Goal: Task Accomplishment & Management: Manage account settings

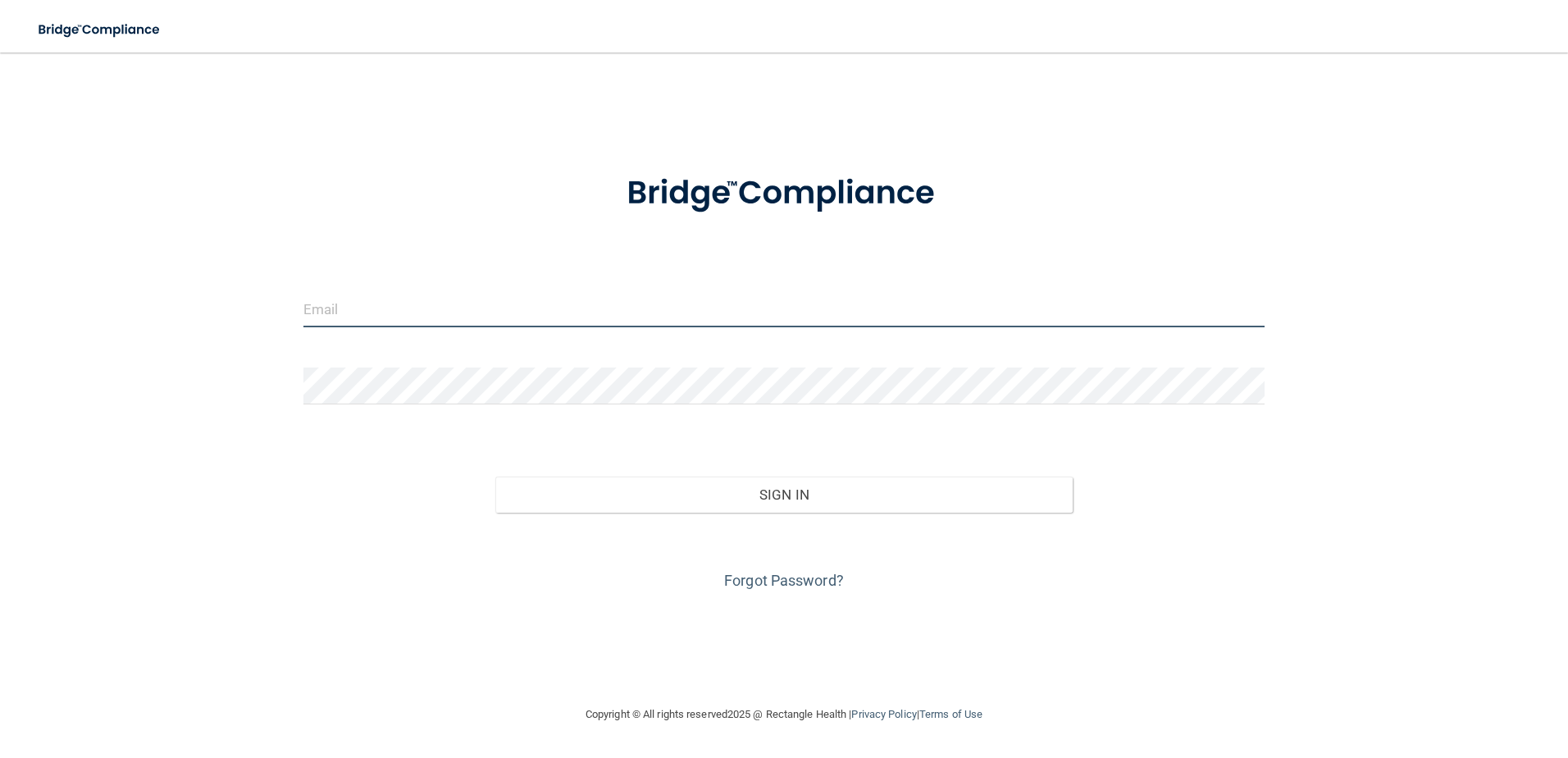
click at [641, 320] on input "email" at bounding box center [784, 308] width 962 height 37
type input "[EMAIL_ADDRESS][DOMAIN_NAME]"
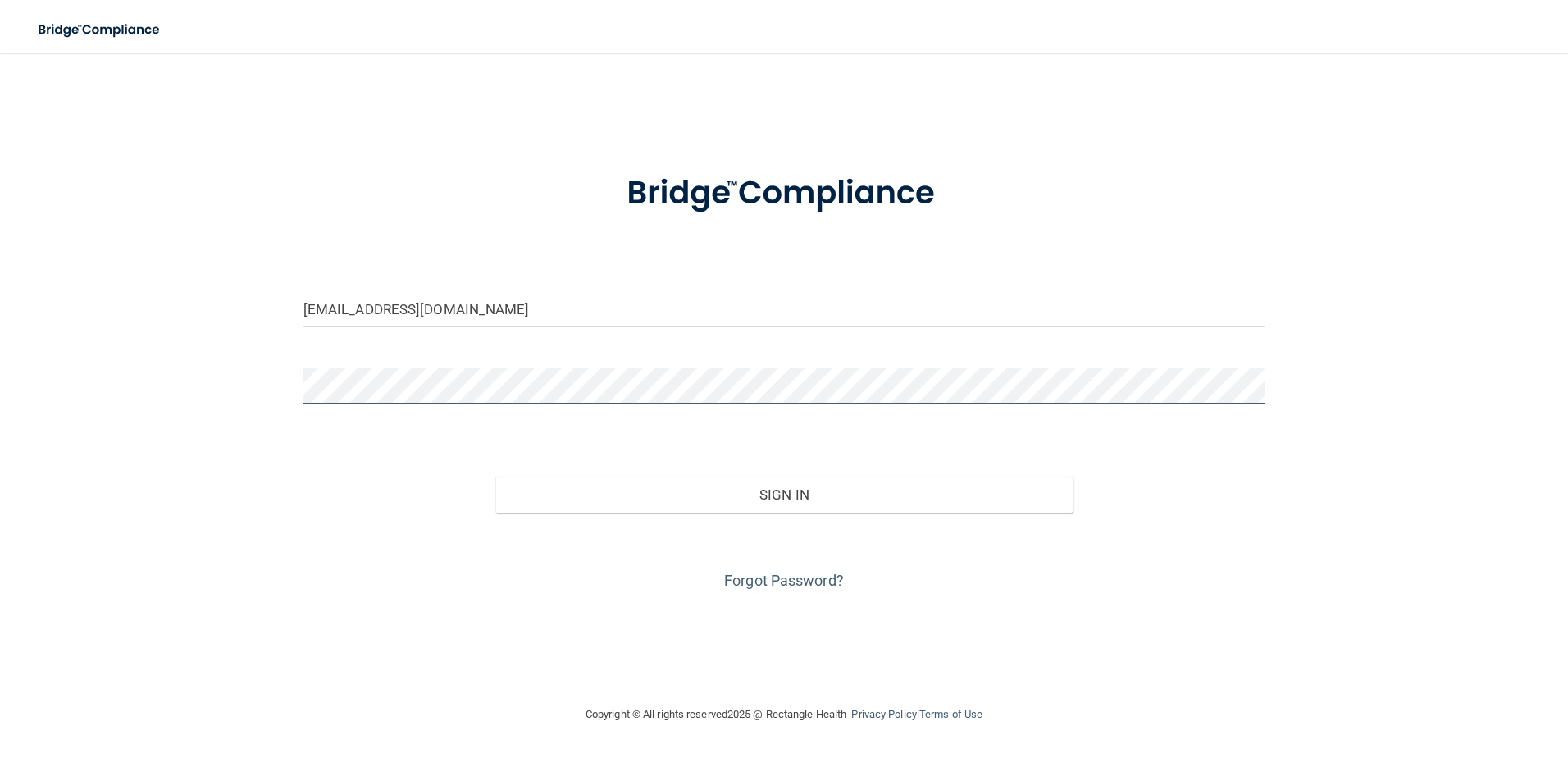
click at [495, 476] on button "Sign In" at bounding box center [784, 495] width 577 height 36
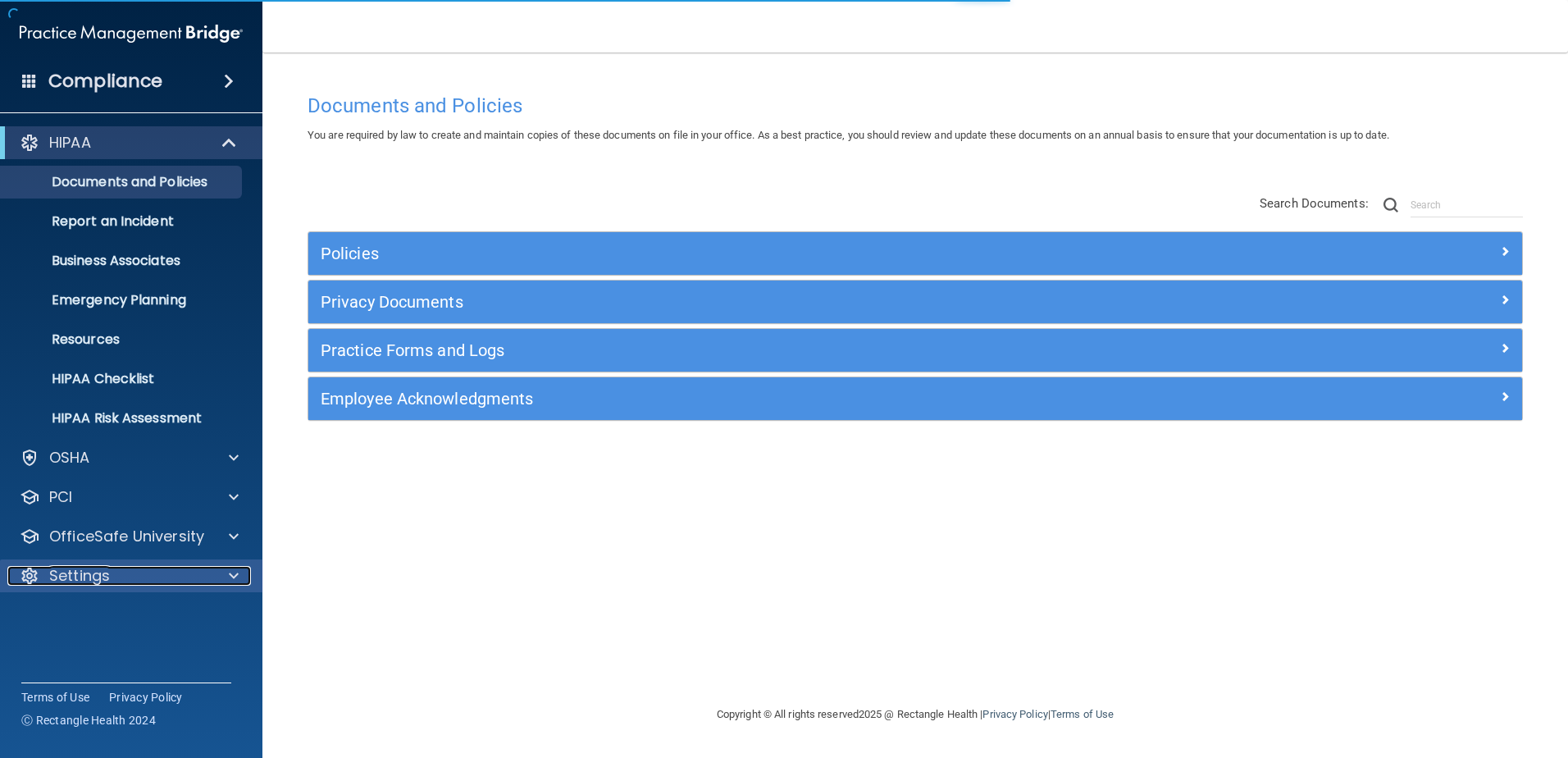
click at [236, 574] on span at bounding box center [234, 576] width 10 height 20
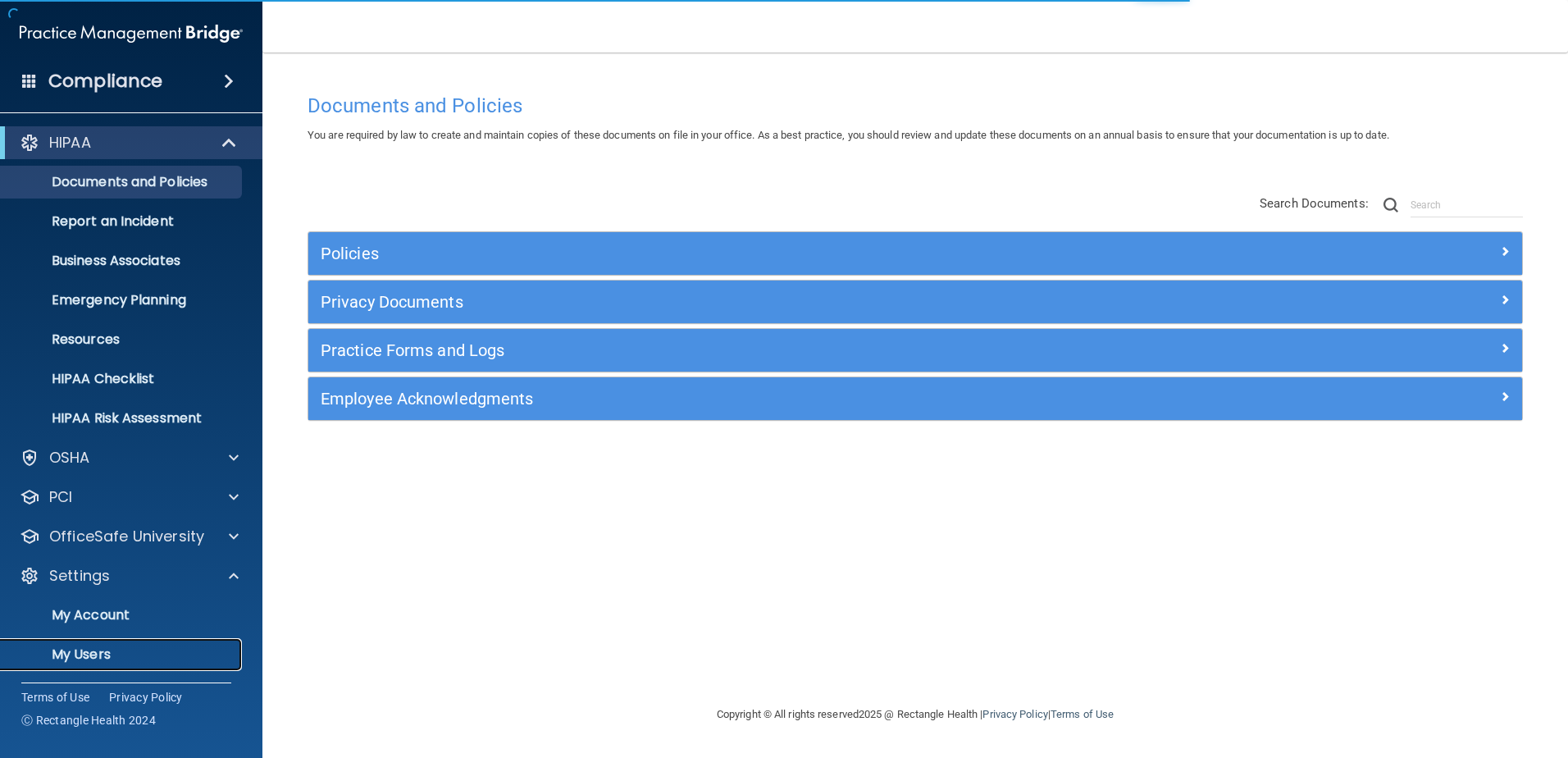
click at [71, 651] on p "My Users" at bounding box center [123, 654] width 224 height 17
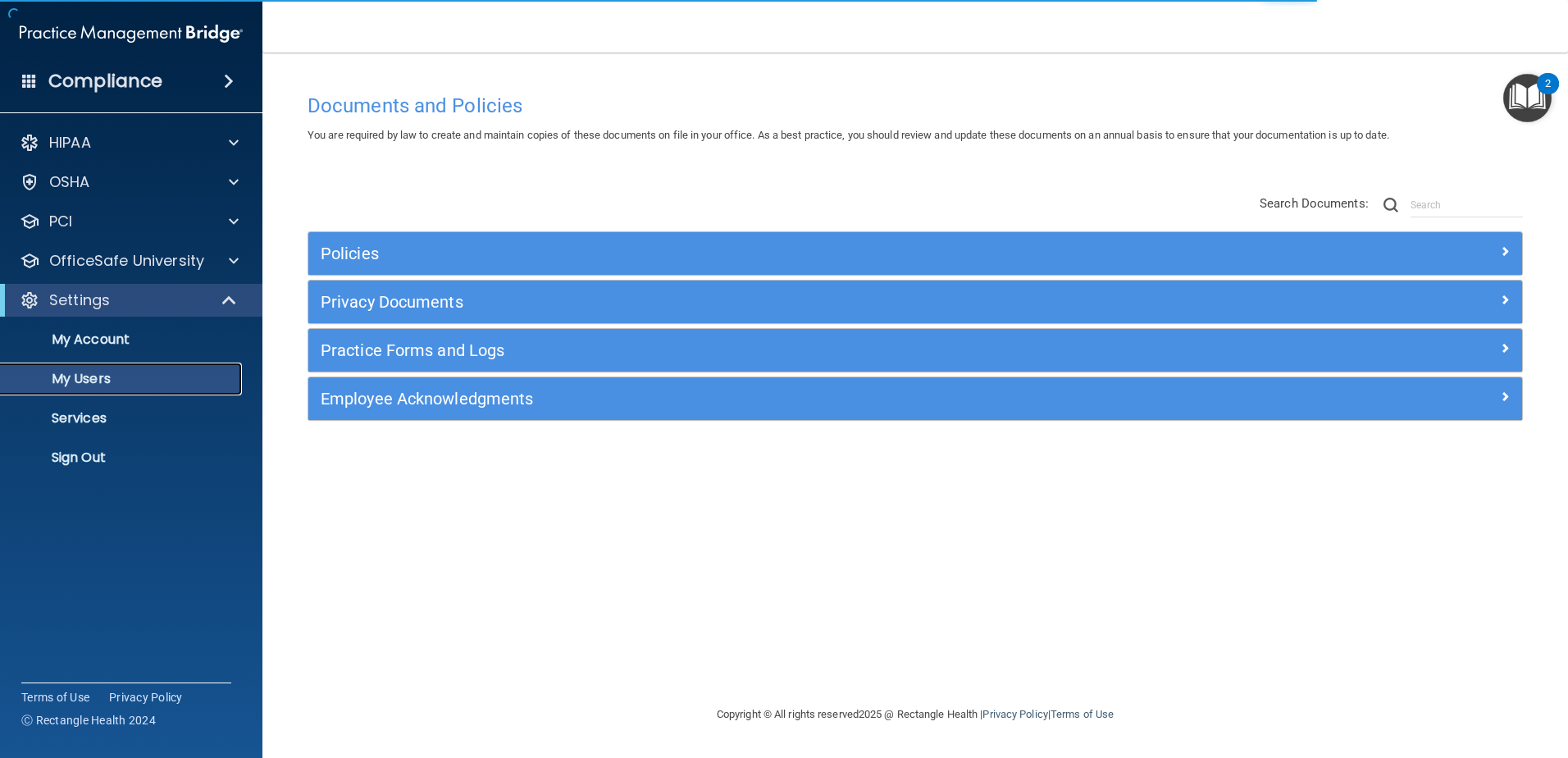
select select "20"
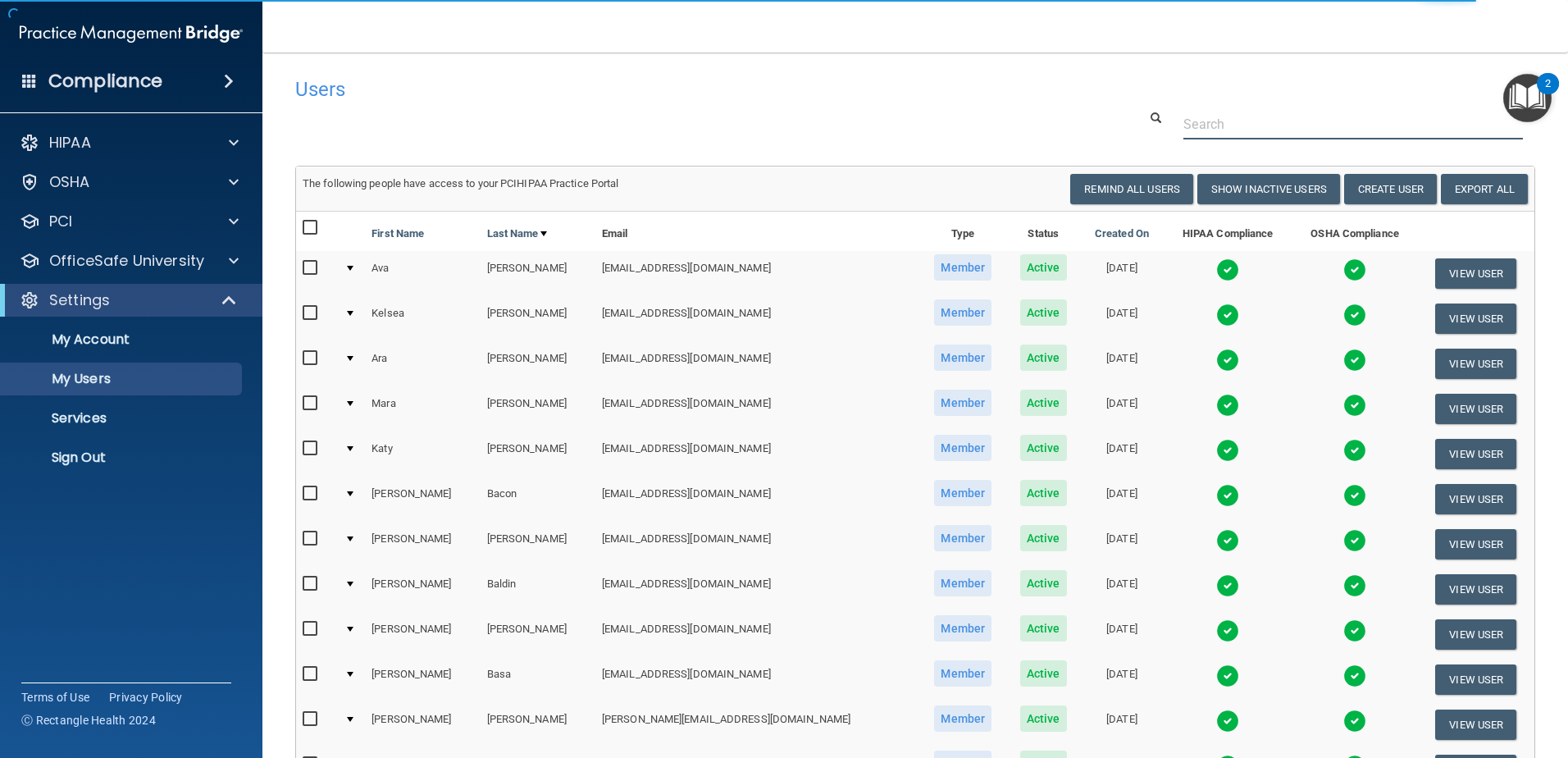
click at [1218, 122] on input "text" at bounding box center [1353, 124] width 340 height 31
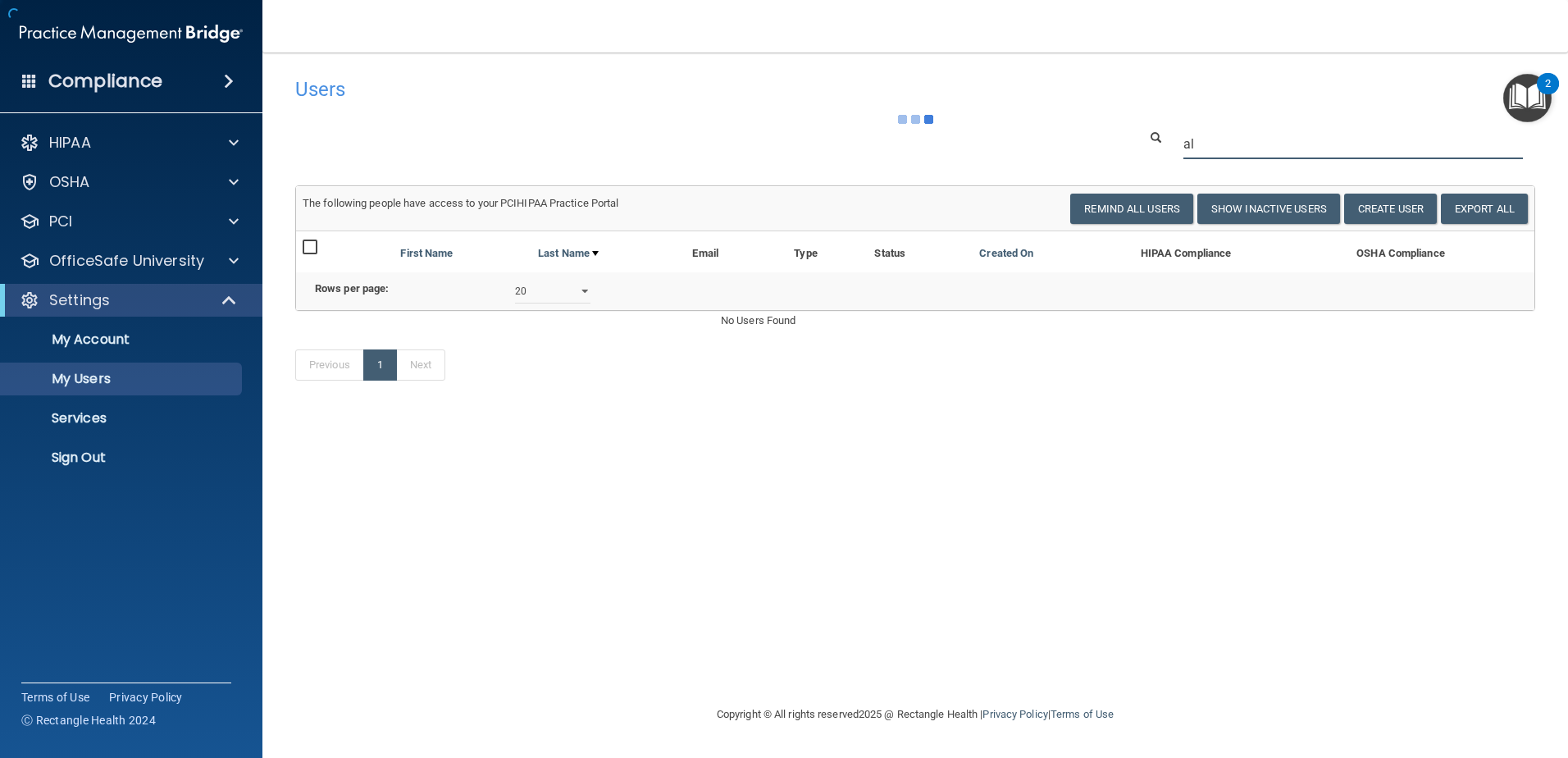
type input "a"
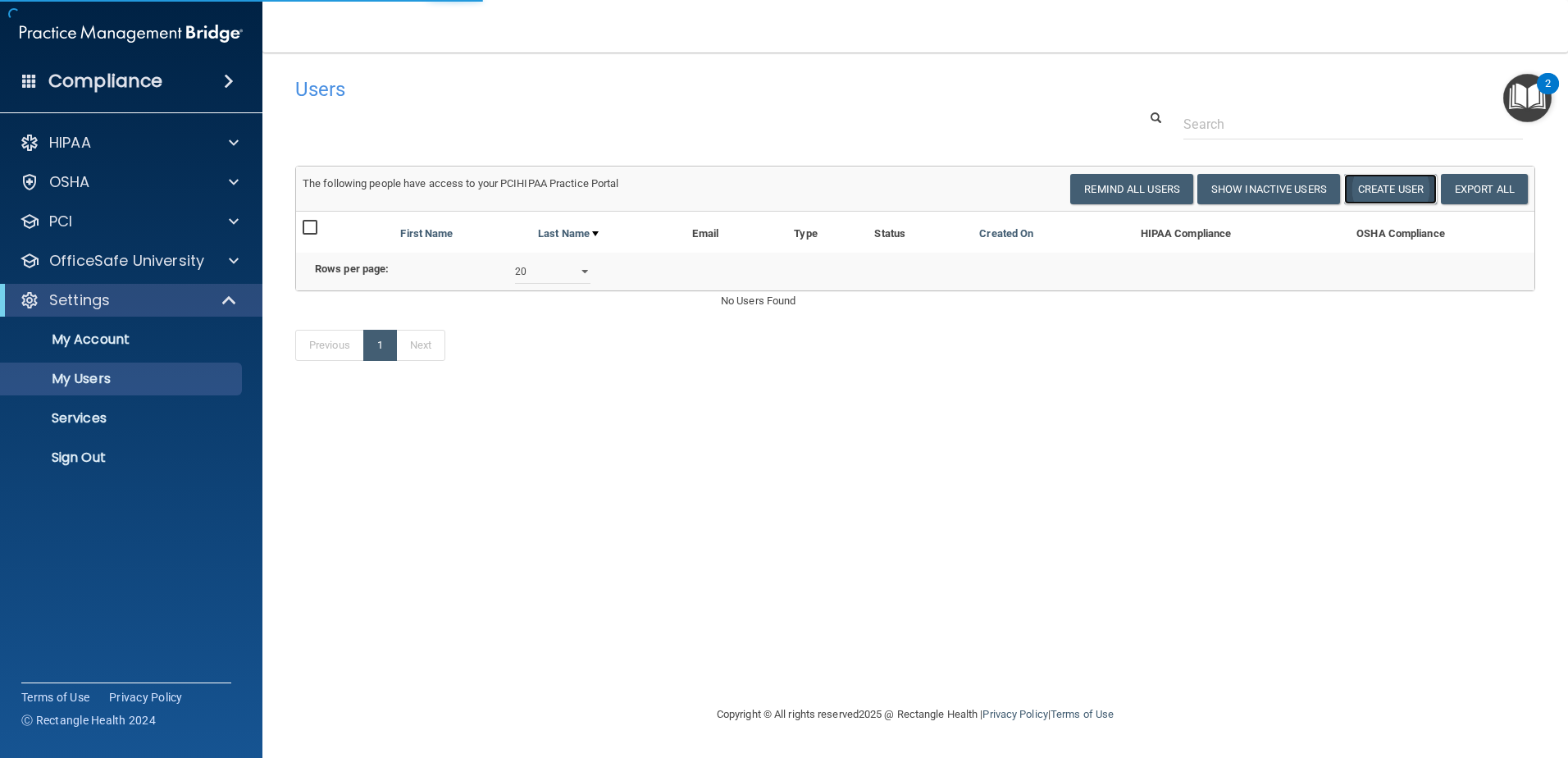
click at [1373, 189] on button "Create User" at bounding box center [1391, 189] width 93 height 31
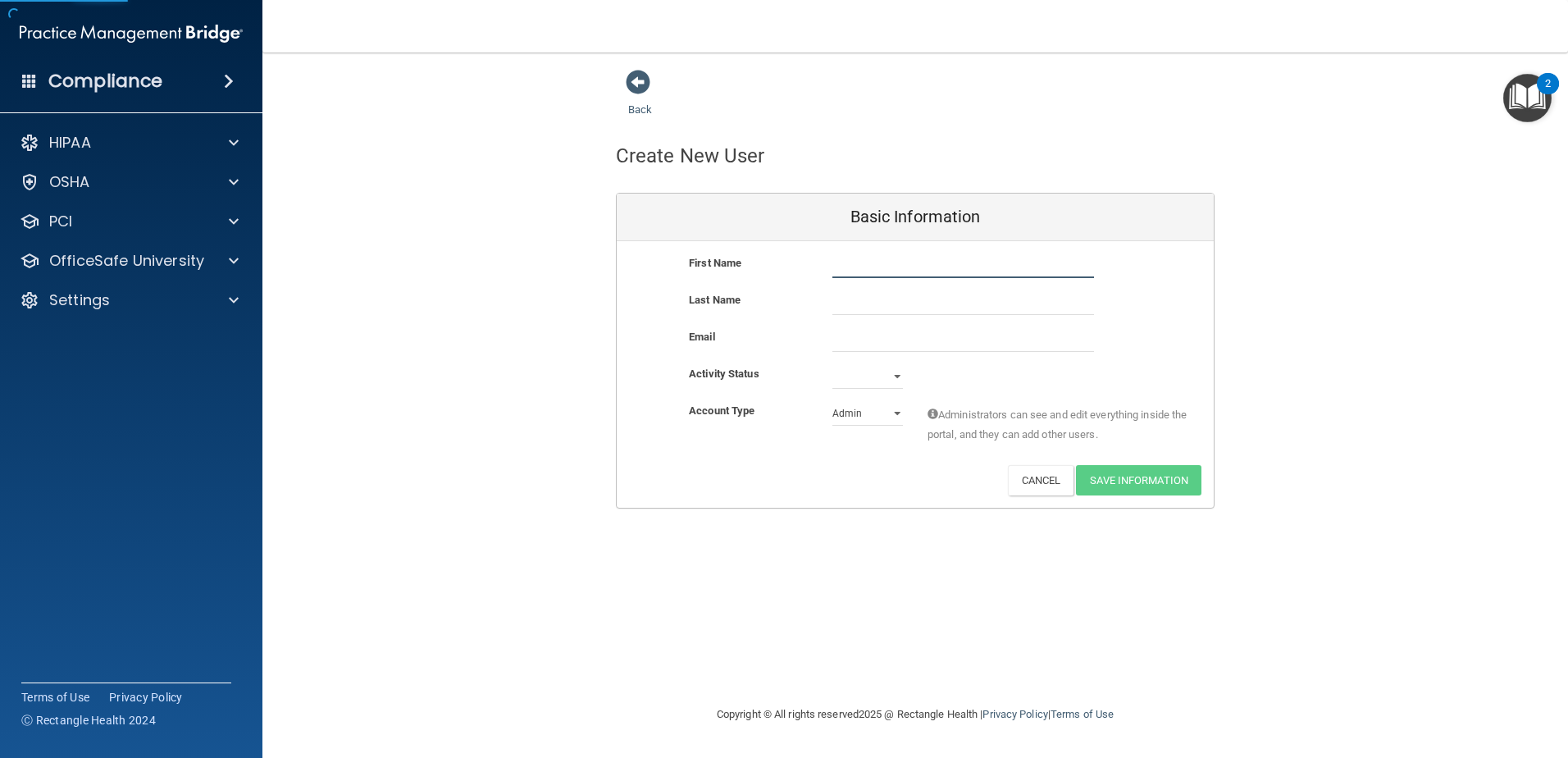
click at [950, 262] on input "text" at bounding box center [963, 266] width 262 height 25
type input "[PERSON_NAME]"
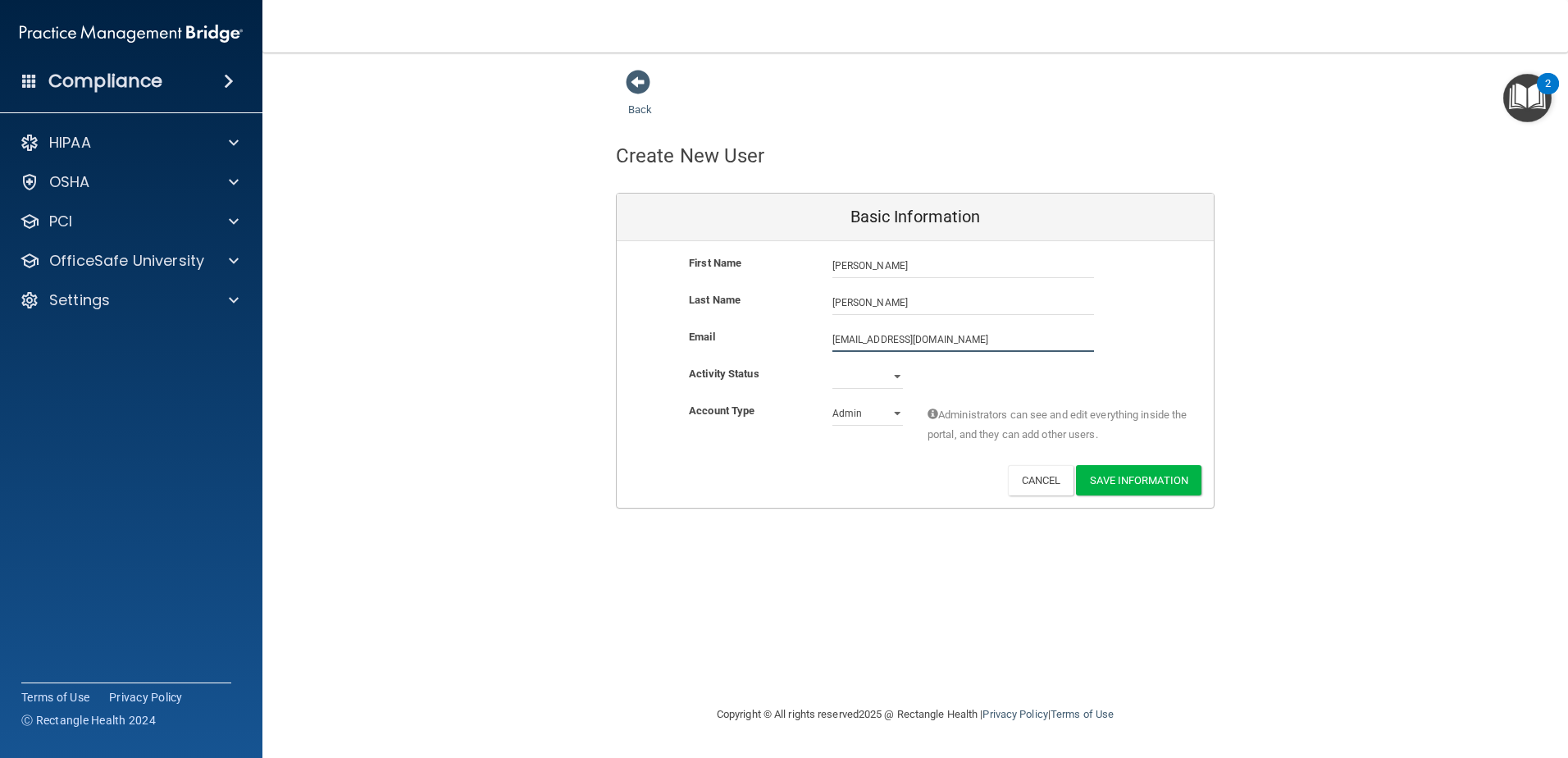
type input "[EMAIL_ADDRESS][DOMAIN_NAME]"
click at [896, 377] on select "Active Inactive" at bounding box center [867, 377] width 70 height 25
select select "active"
click at [832, 365] on select "Active Inactive" at bounding box center [867, 377] width 70 height 25
click at [895, 415] on select "Admin Member" at bounding box center [867, 413] width 70 height 25
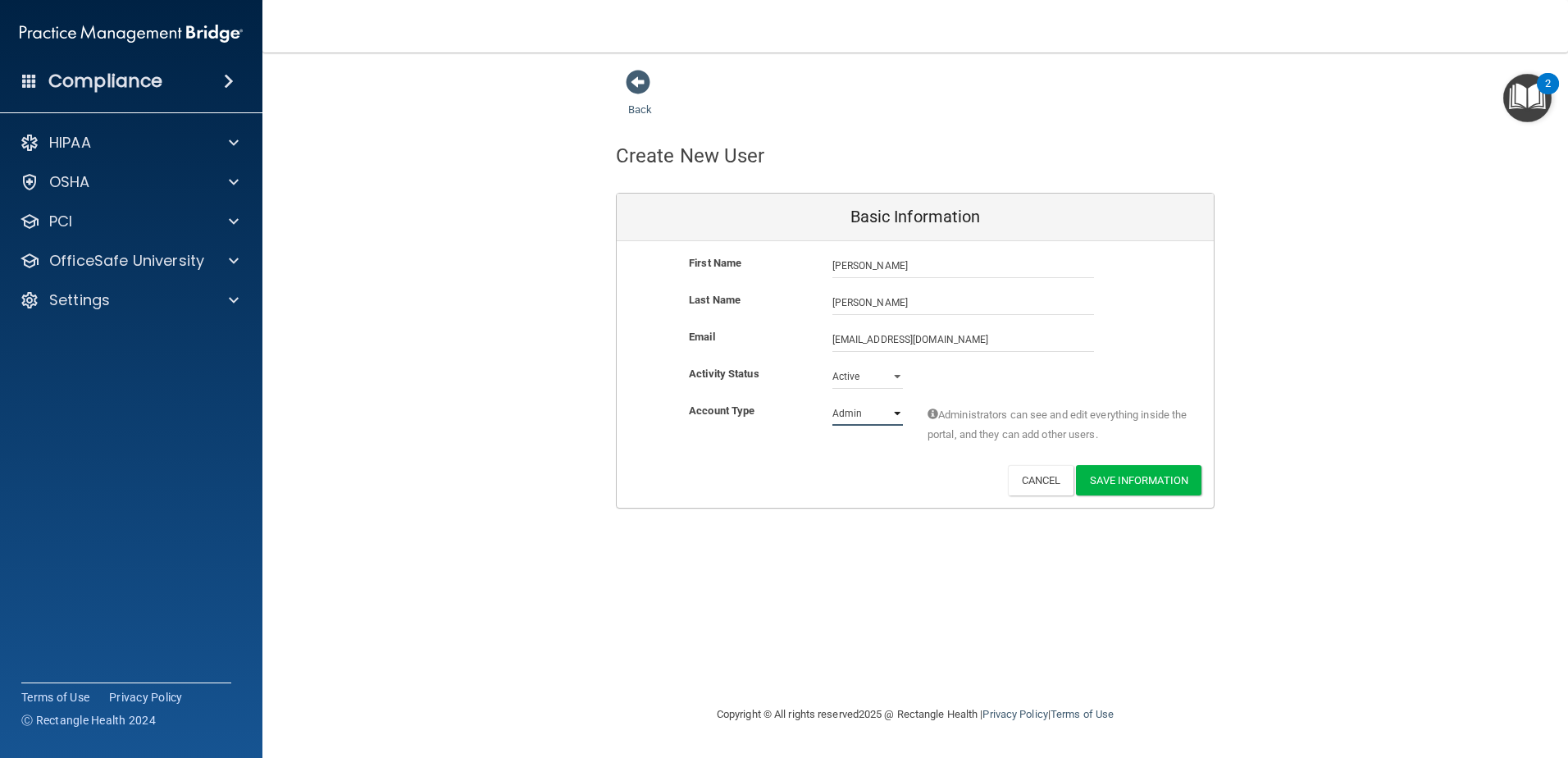
select select "practice_member"
click at [832, 401] on select "Admin Member" at bounding box center [867, 413] width 70 height 25
click at [1100, 477] on button "Save Information" at bounding box center [1138, 480] width 125 height 31
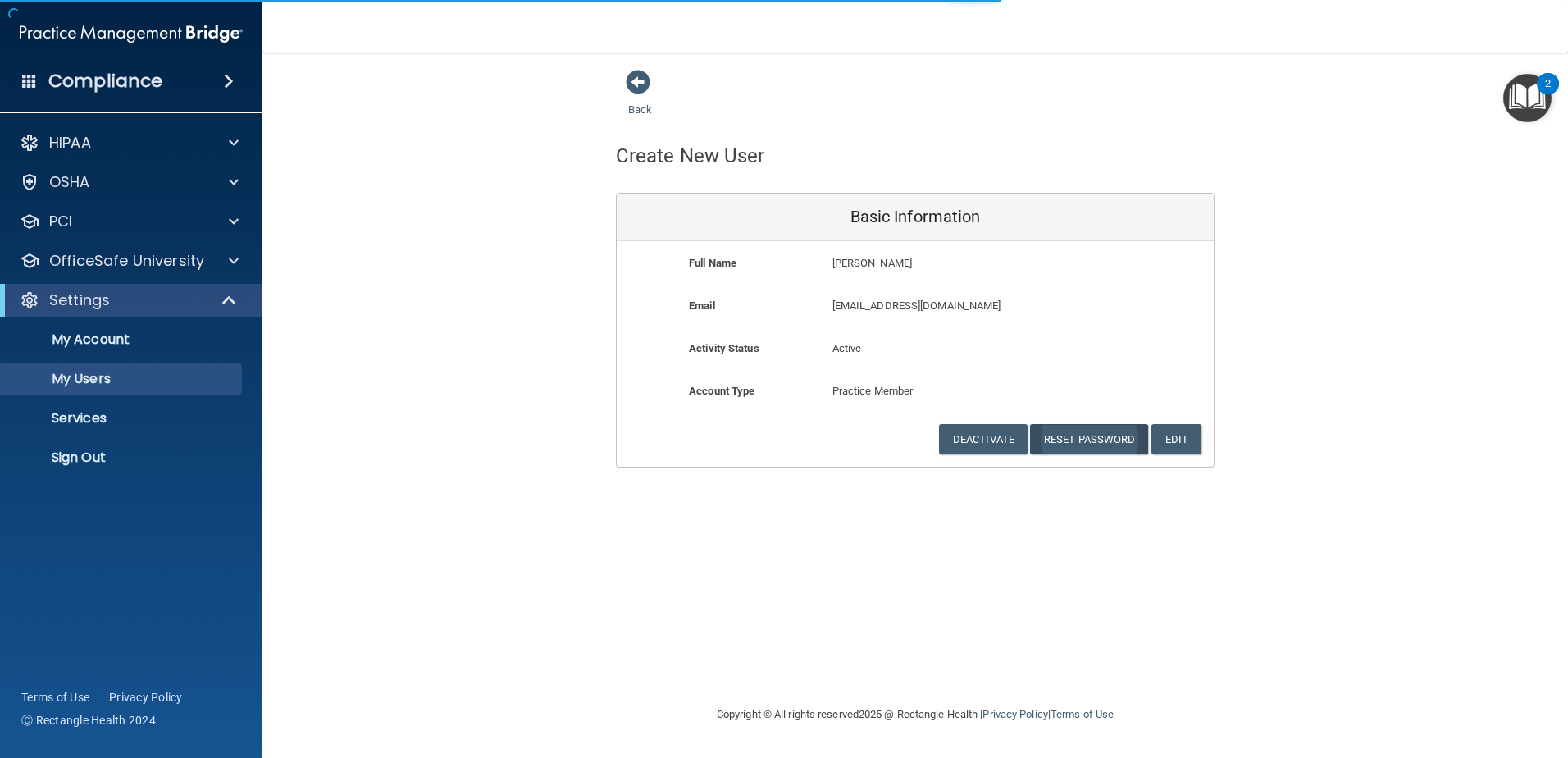
select select "20"
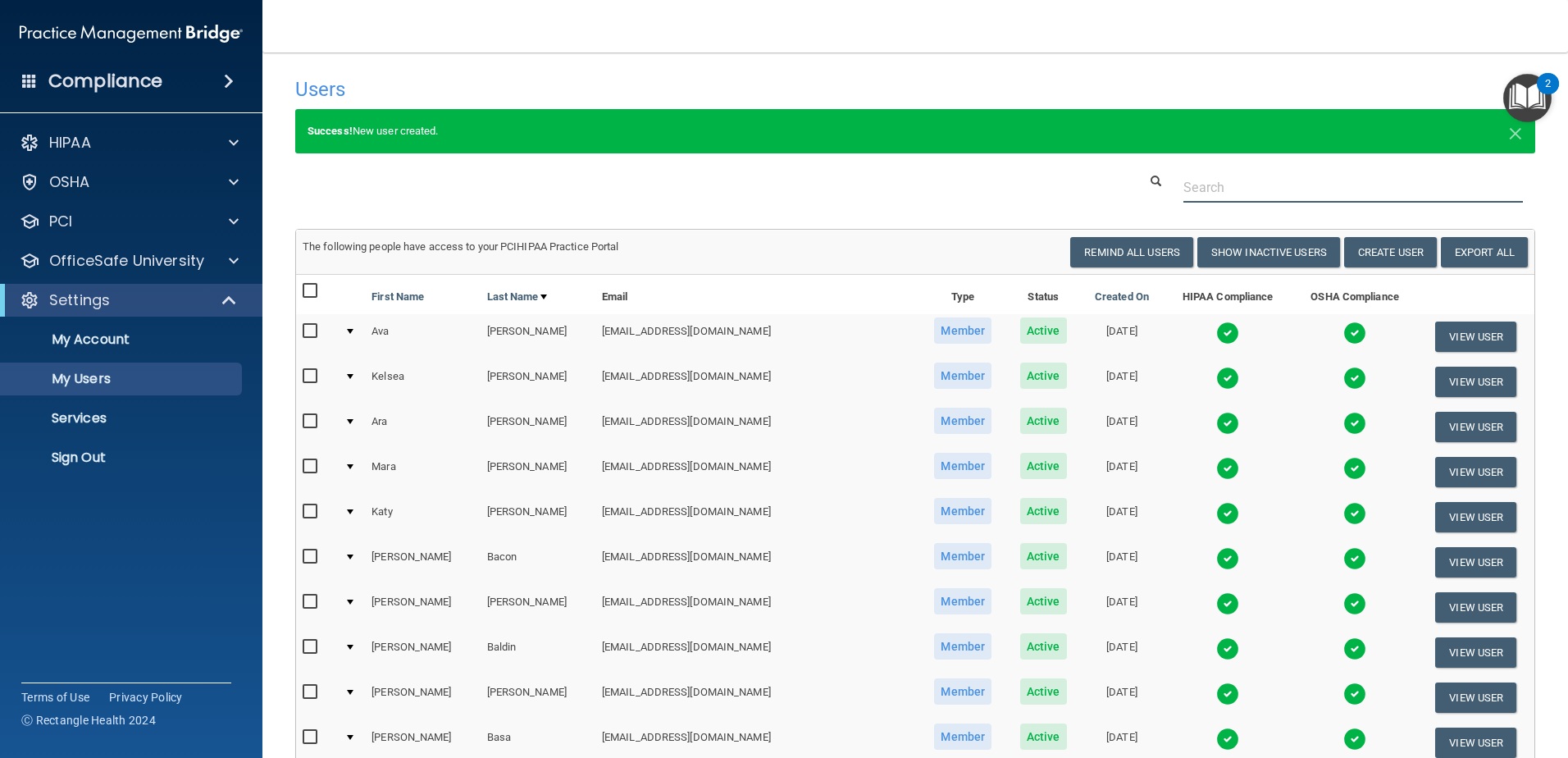
click at [1218, 191] on input "text" at bounding box center [1353, 187] width 340 height 31
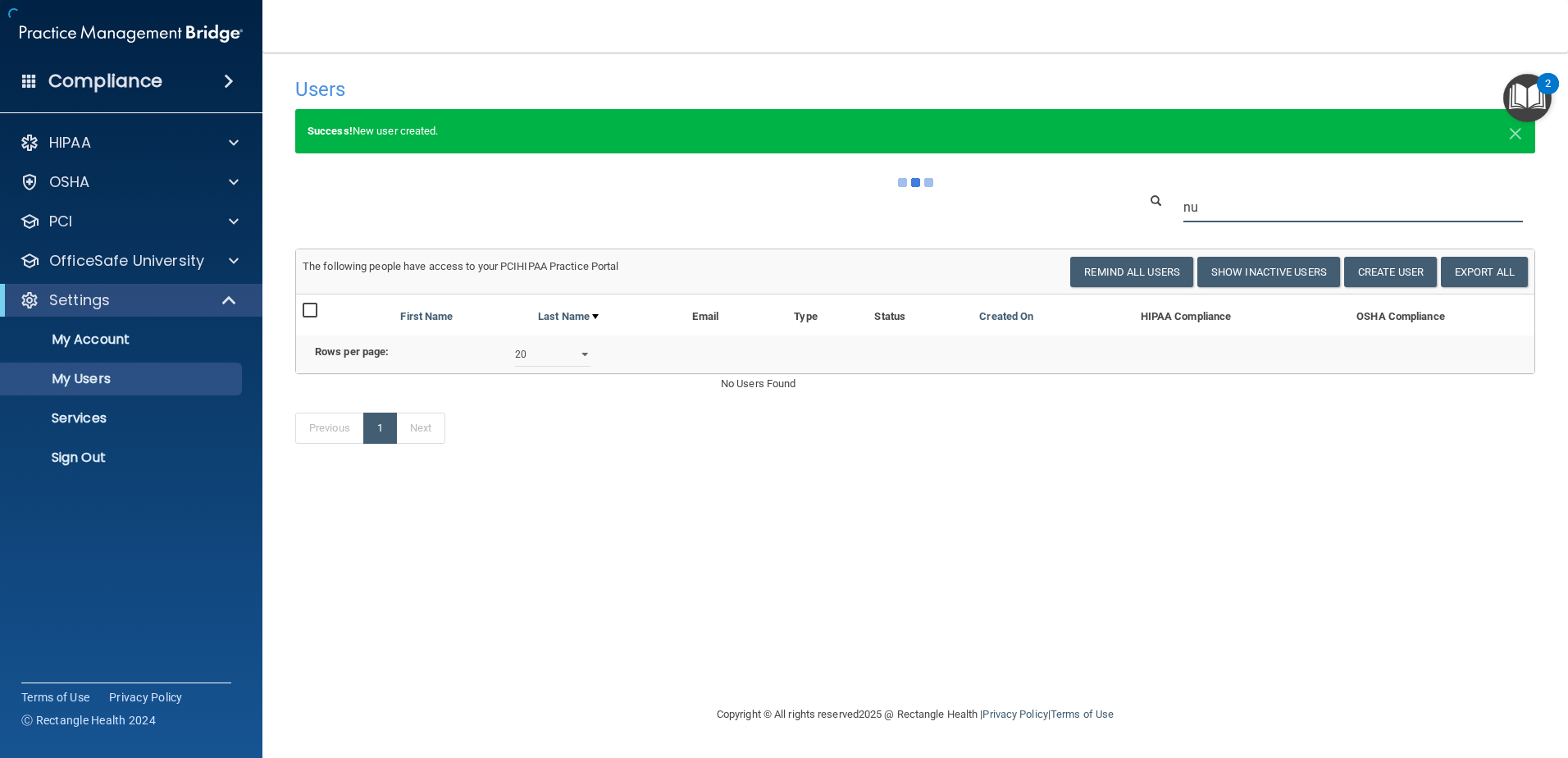
type input "n"
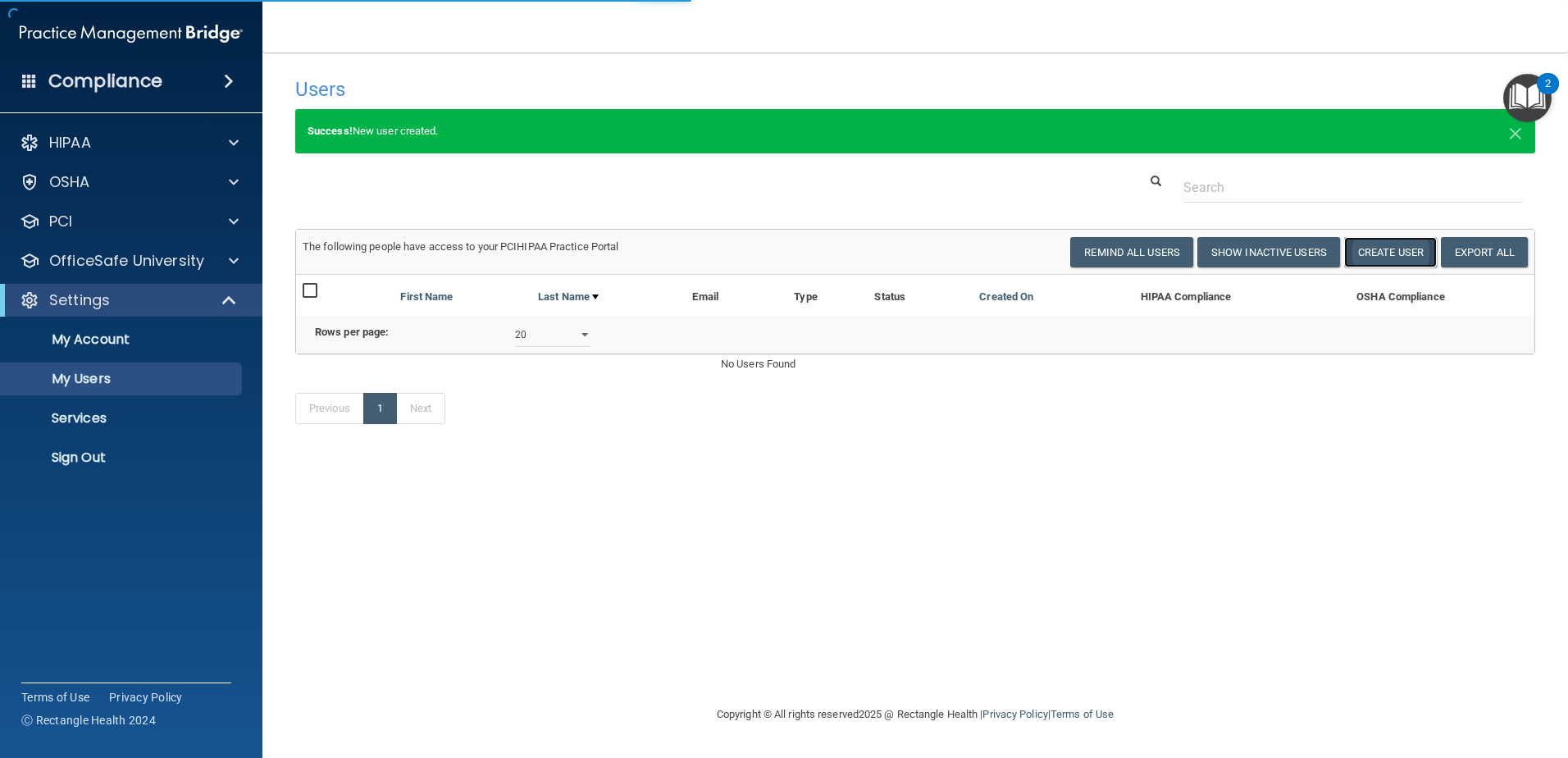
click at [1372, 248] on button "Create User" at bounding box center [1391, 252] width 93 height 31
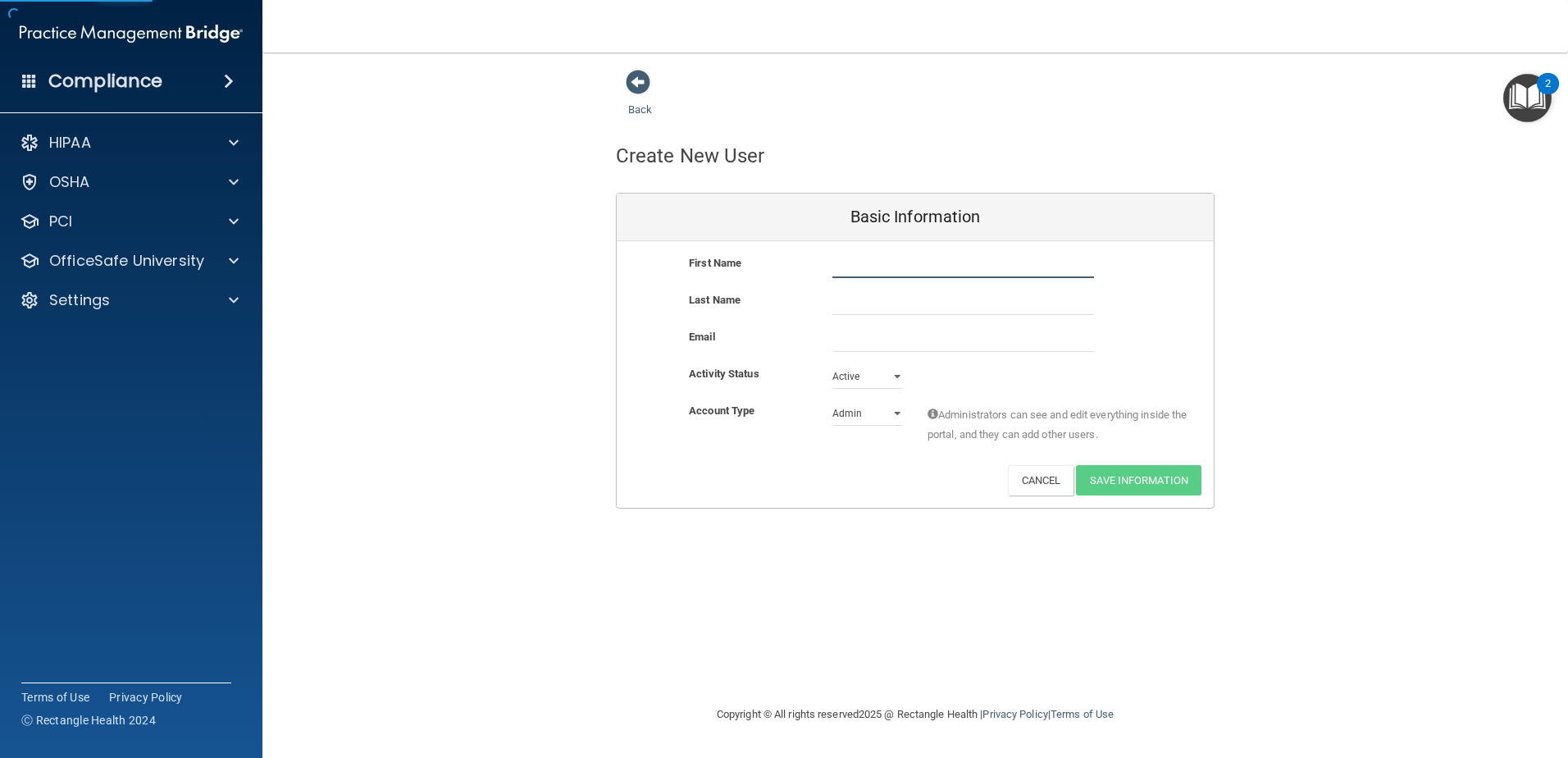
click at [906, 267] on input "text" at bounding box center [963, 266] width 262 height 25
type input "[PERSON_NAME]"
type input "Sajuan"
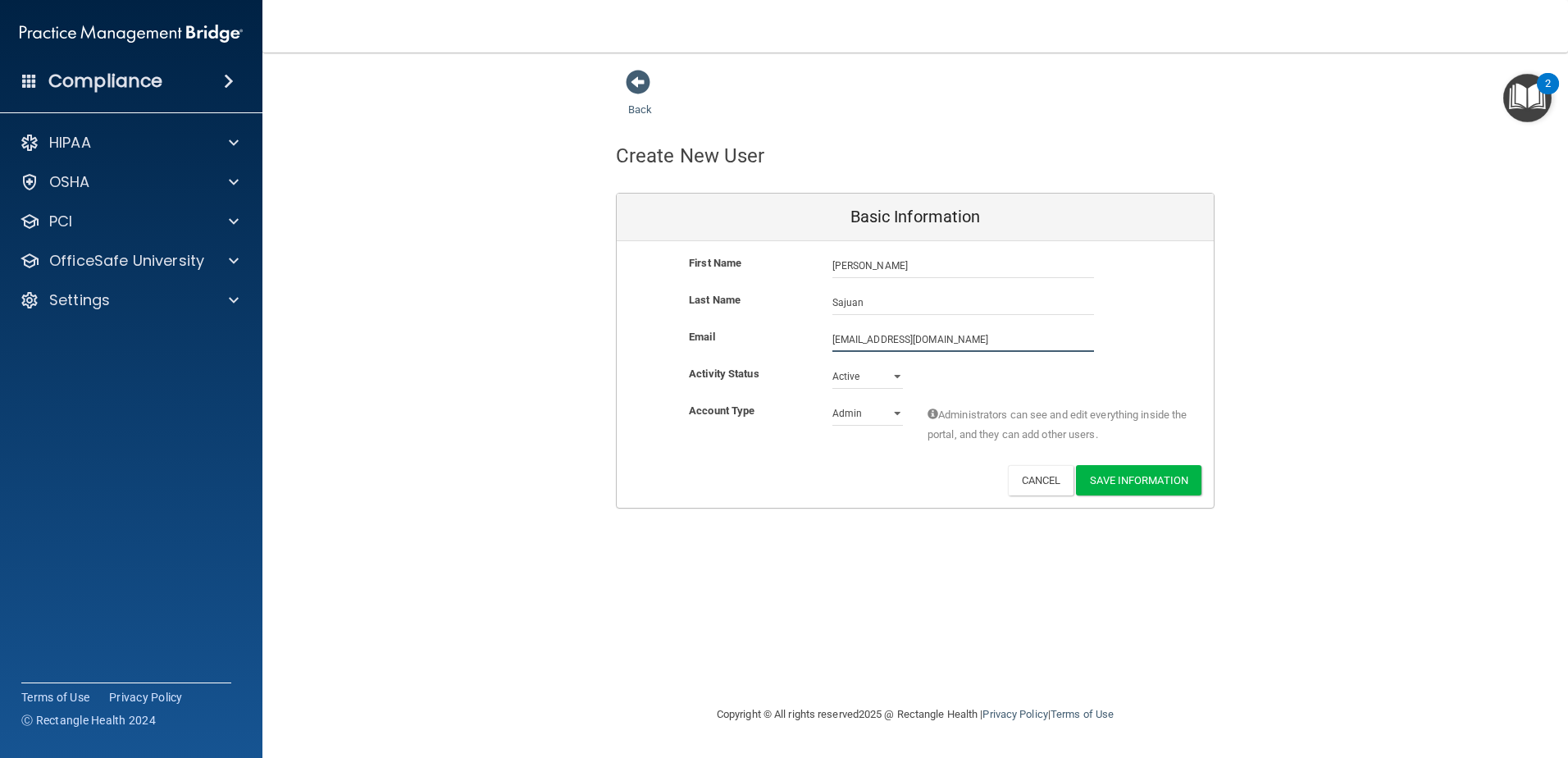
type input "[EMAIL_ADDRESS][DOMAIN_NAME]"
click at [897, 408] on select "Admin Member" at bounding box center [867, 413] width 70 height 25
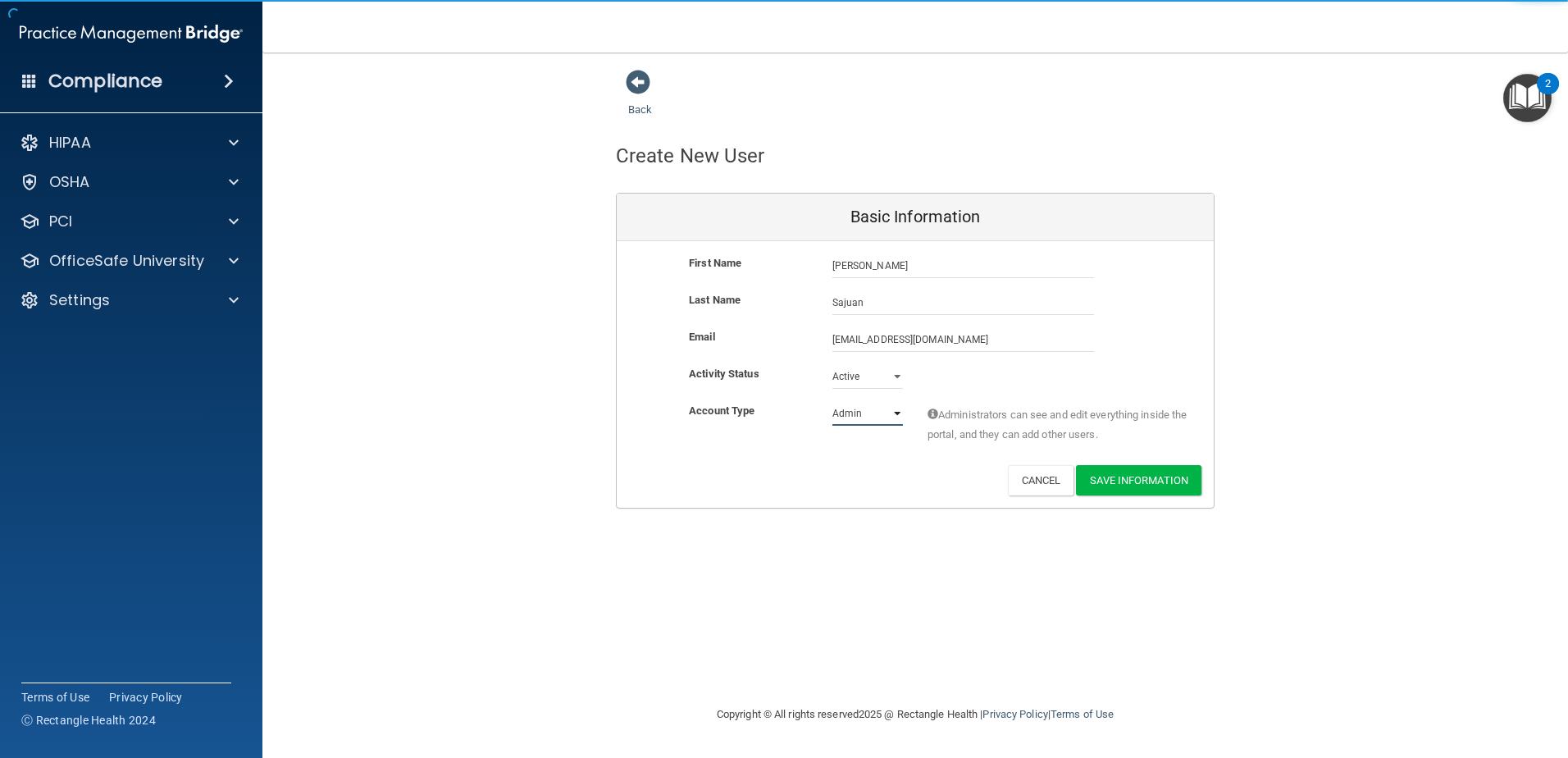
select select "practice_member"
click at [832, 401] on select "Admin Member" at bounding box center [867, 413] width 70 height 25
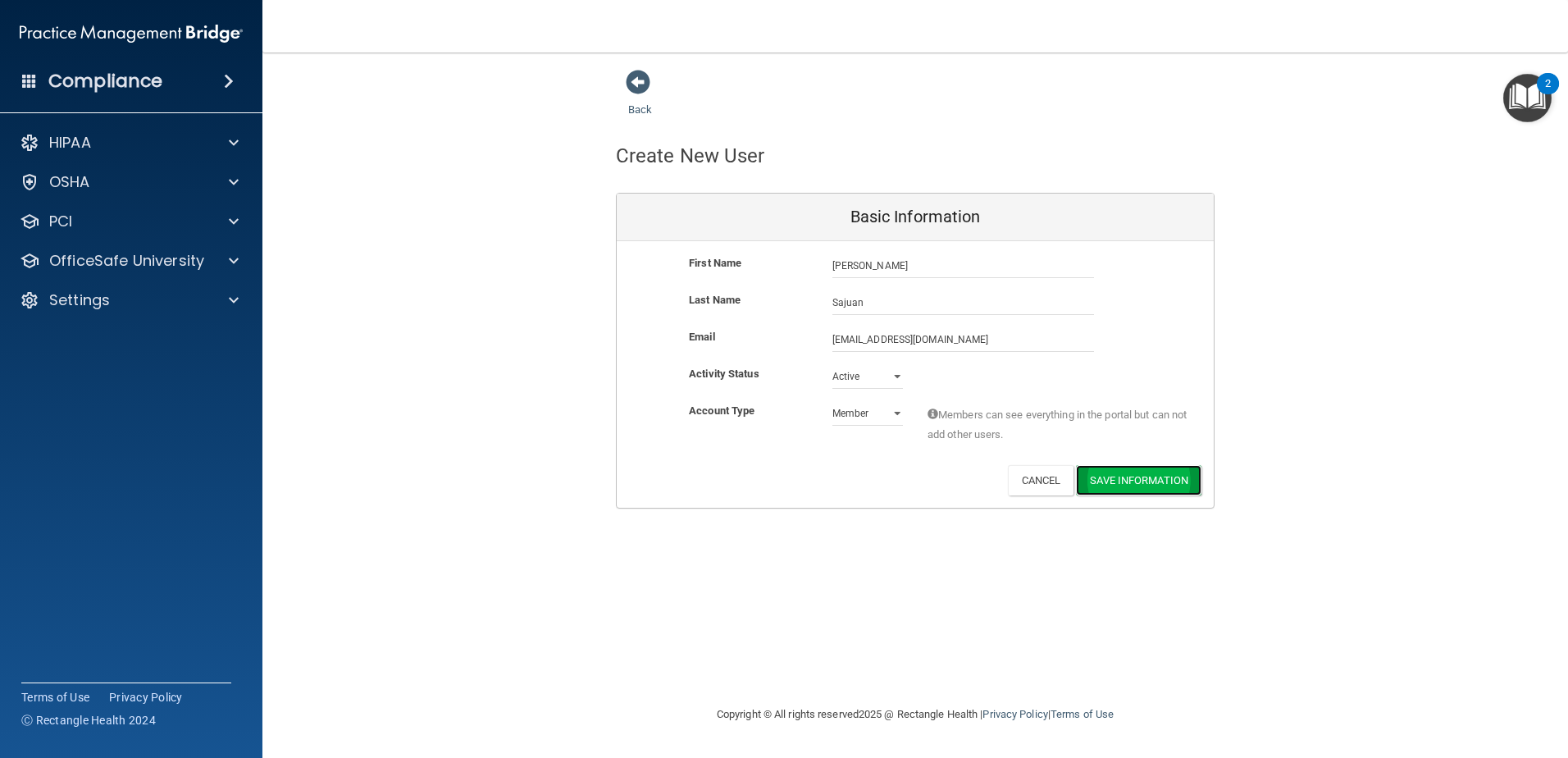
click at [1103, 483] on button "Save Information" at bounding box center [1138, 480] width 125 height 31
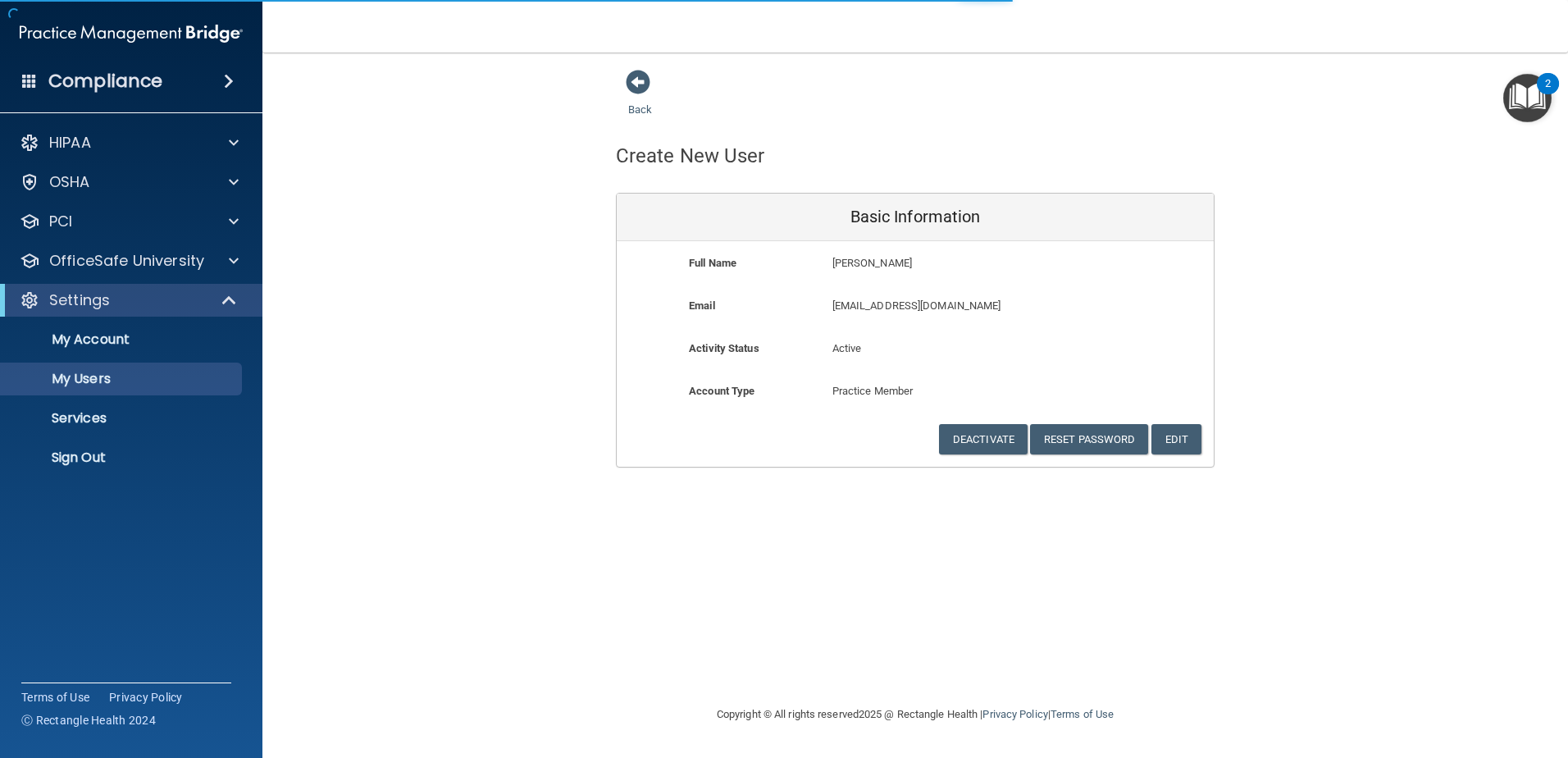
select select "20"
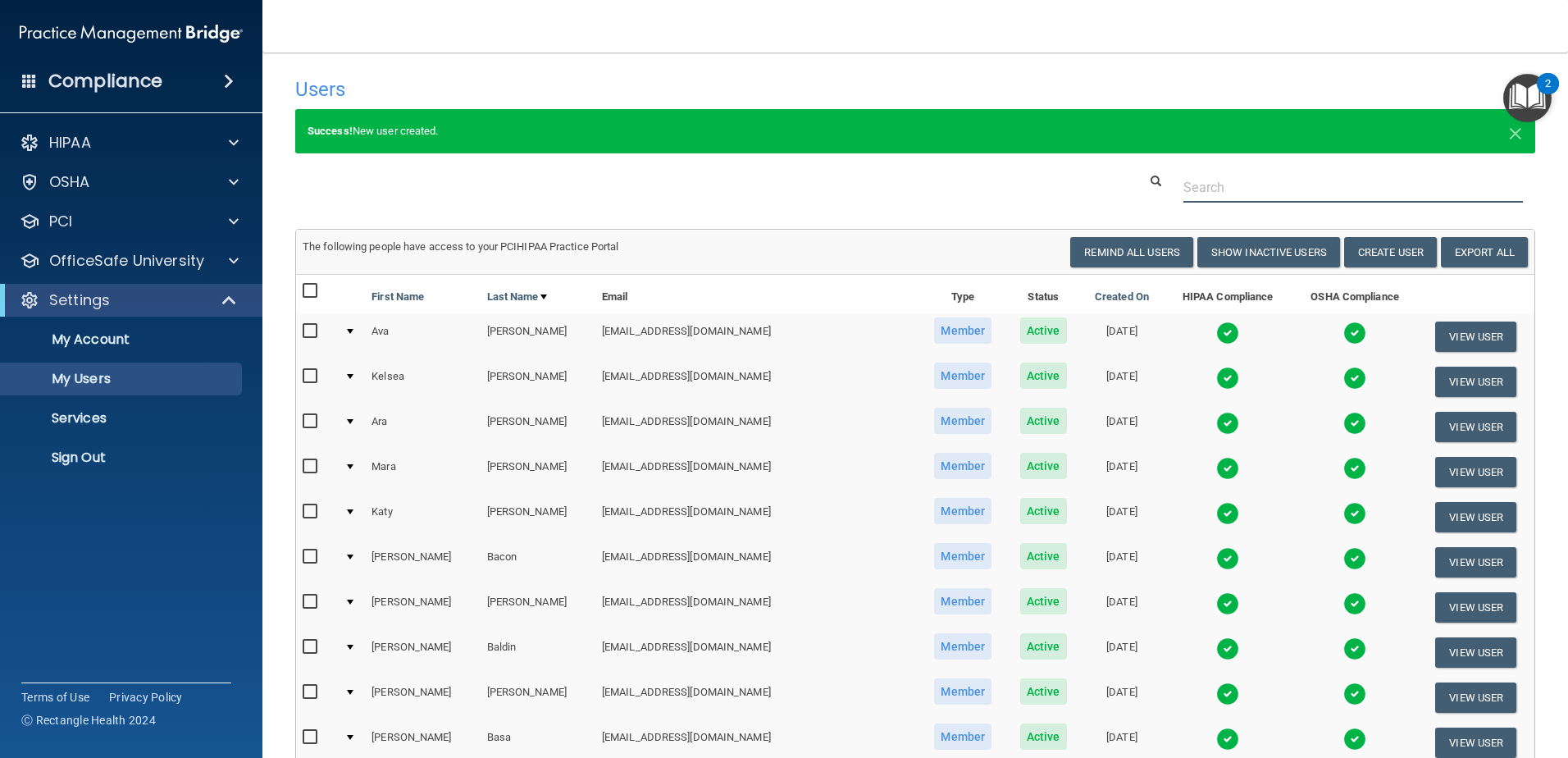
click at [1248, 189] on input "text" at bounding box center [1353, 187] width 340 height 31
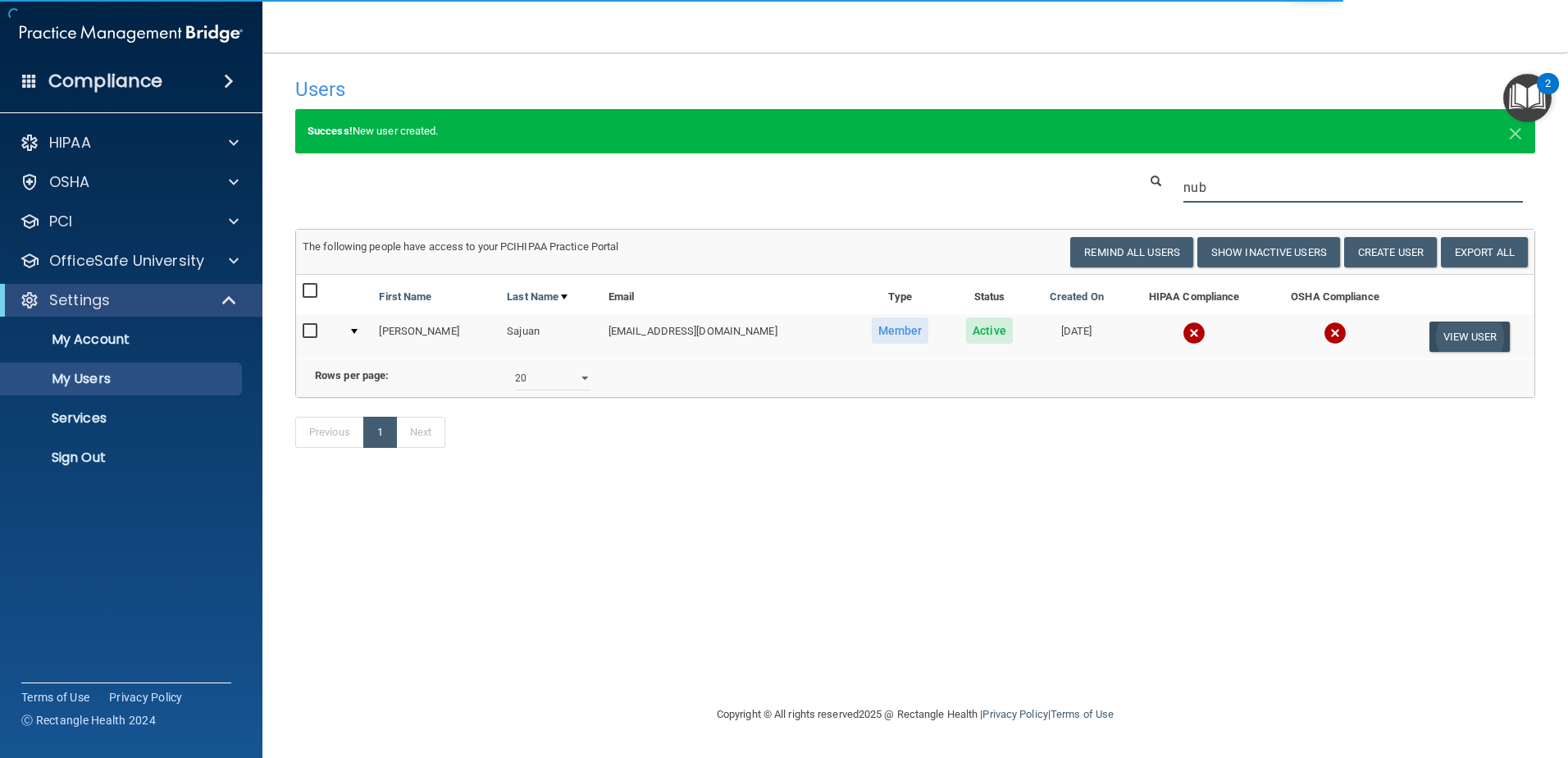
type input "nub"
click at [1472, 331] on button "View User" at bounding box center [1470, 336] width 81 height 31
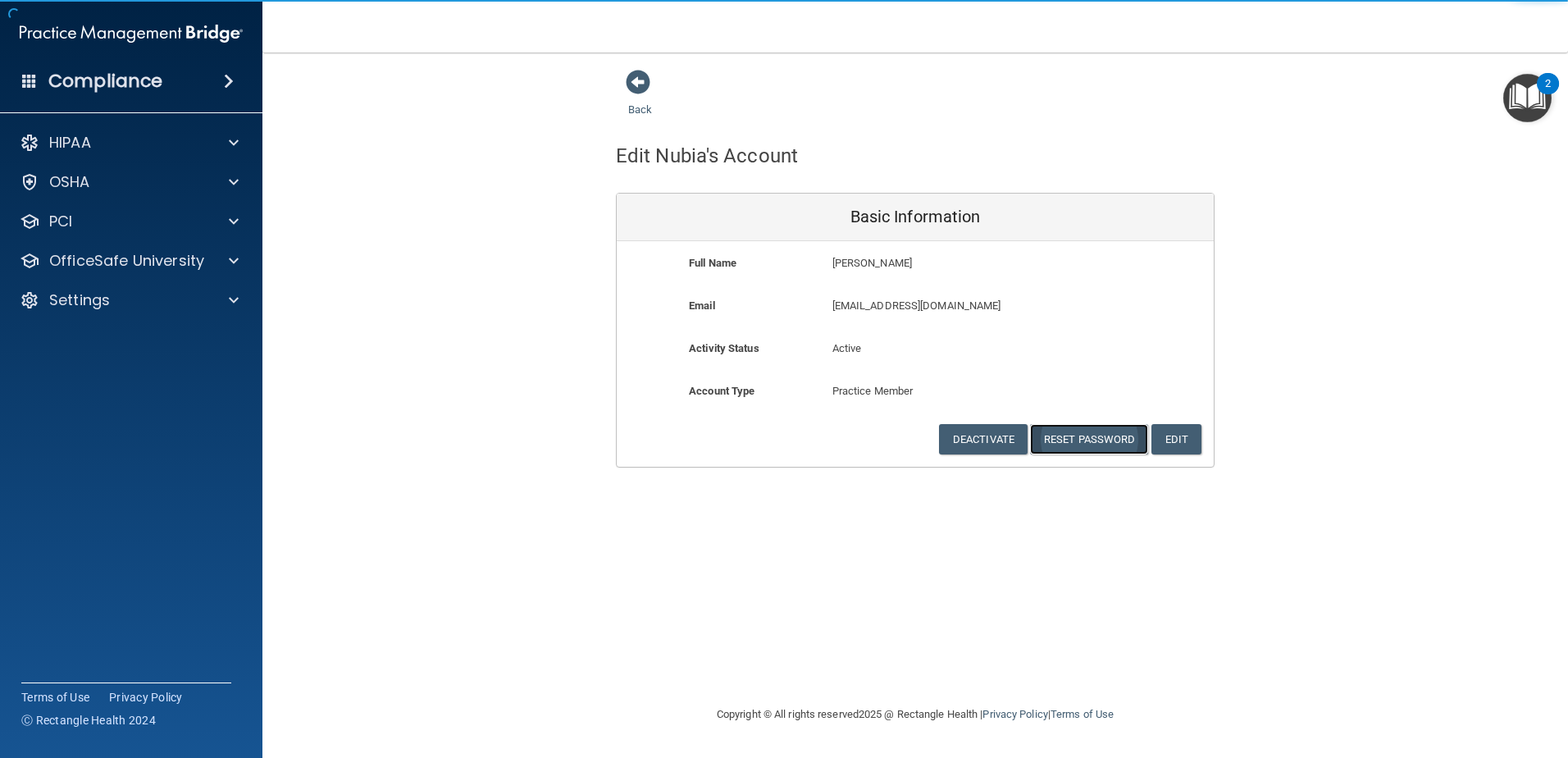
click at [1109, 437] on button "Reset Password" at bounding box center [1088, 439] width 118 height 31
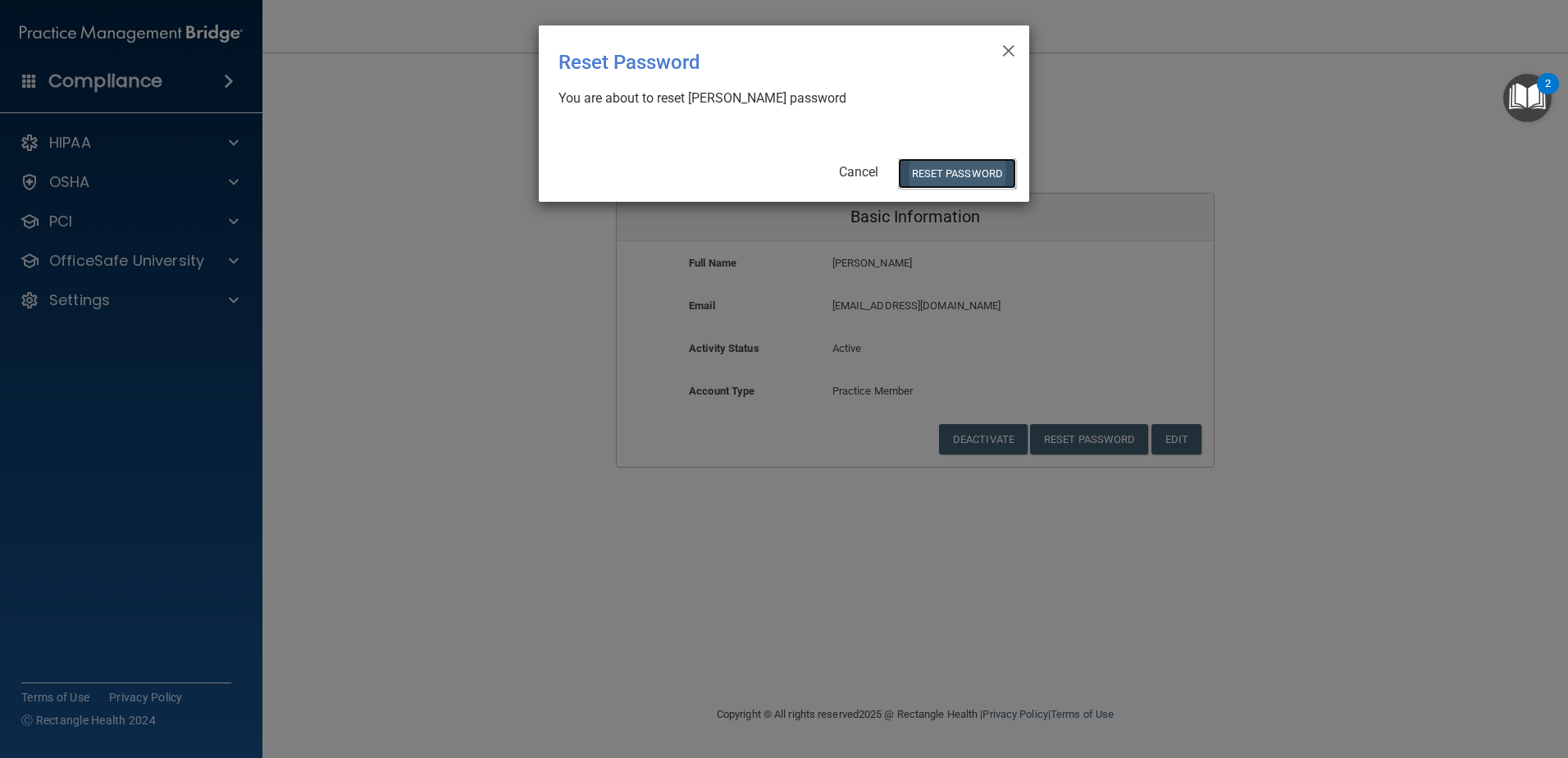
click at [967, 175] on button "Reset Password" at bounding box center [957, 173] width 118 height 31
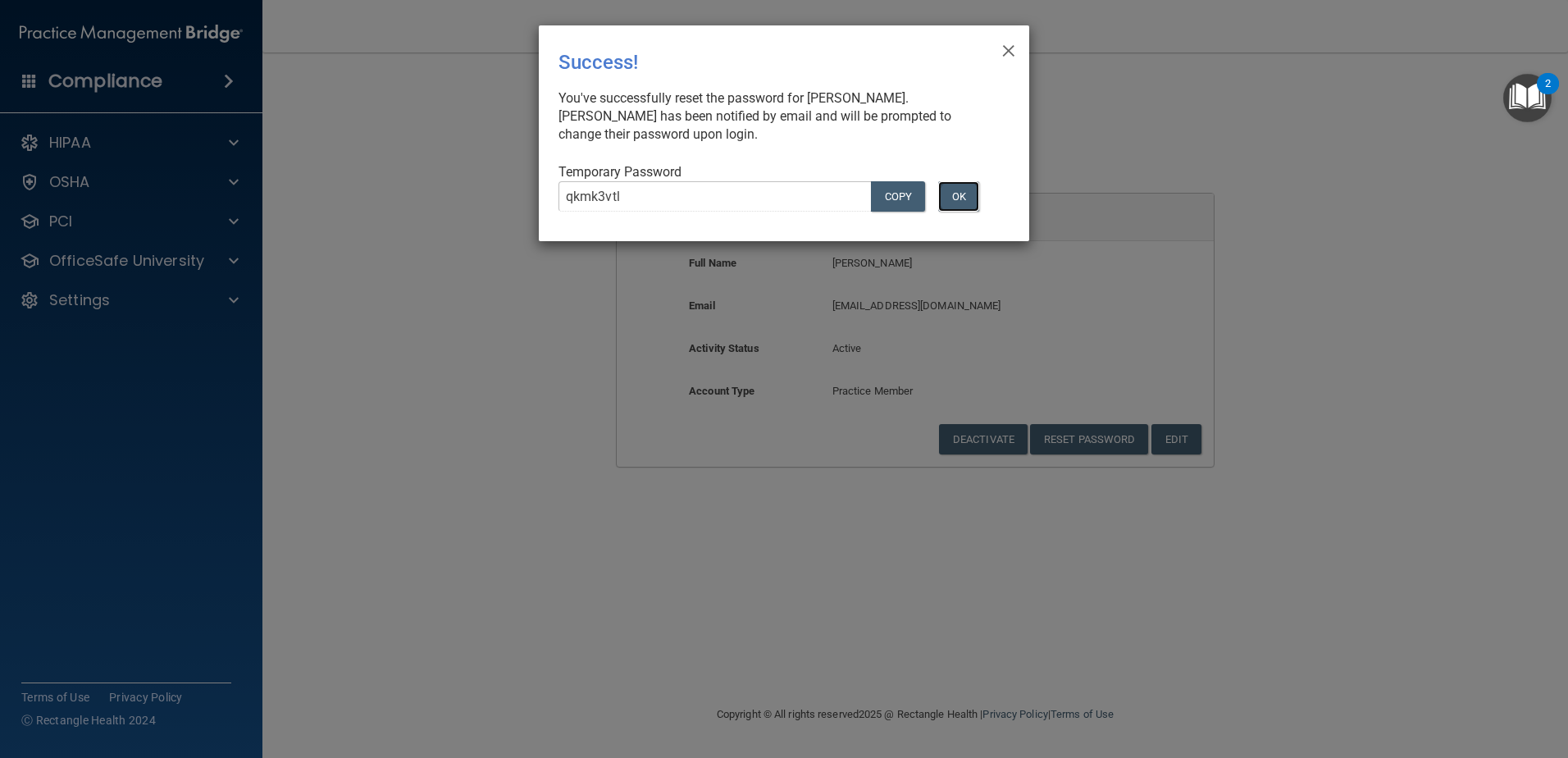
click at [967, 195] on button "OK" at bounding box center [959, 196] width 41 height 31
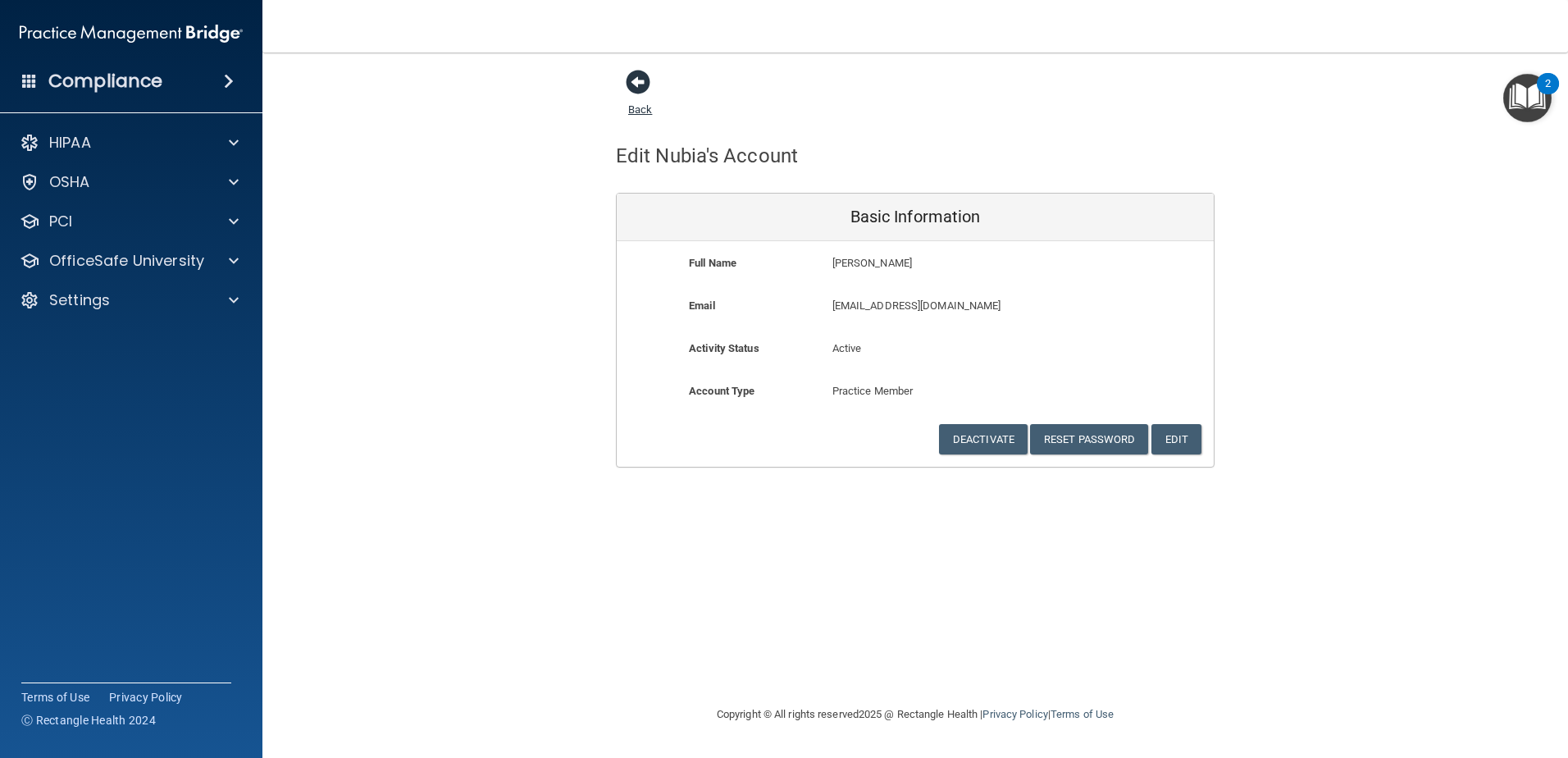
click at [646, 83] on span at bounding box center [638, 82] width 25 height 25
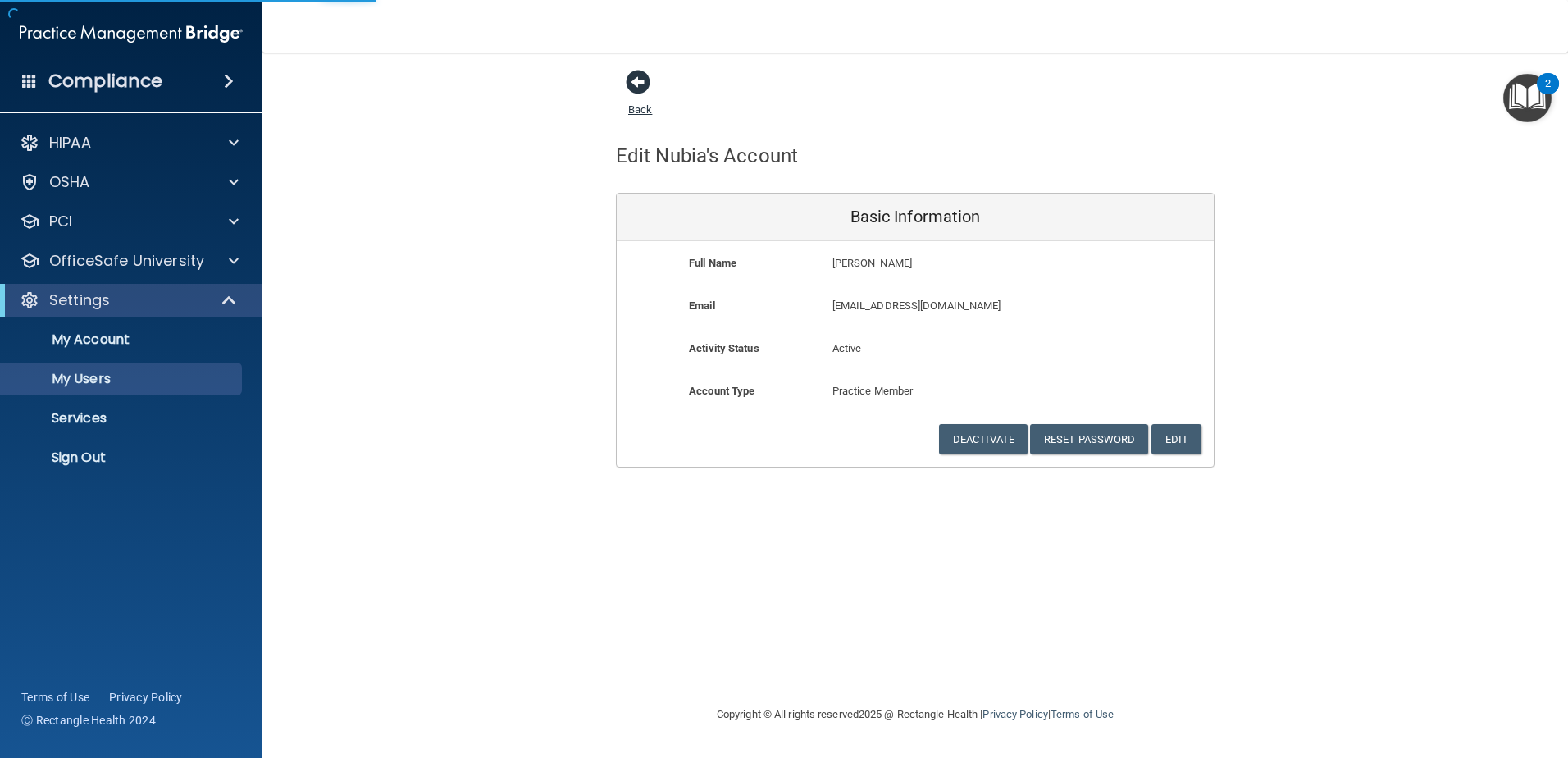
click at [645, 82] on span at bounding box center [638, 82] width 25 height 25
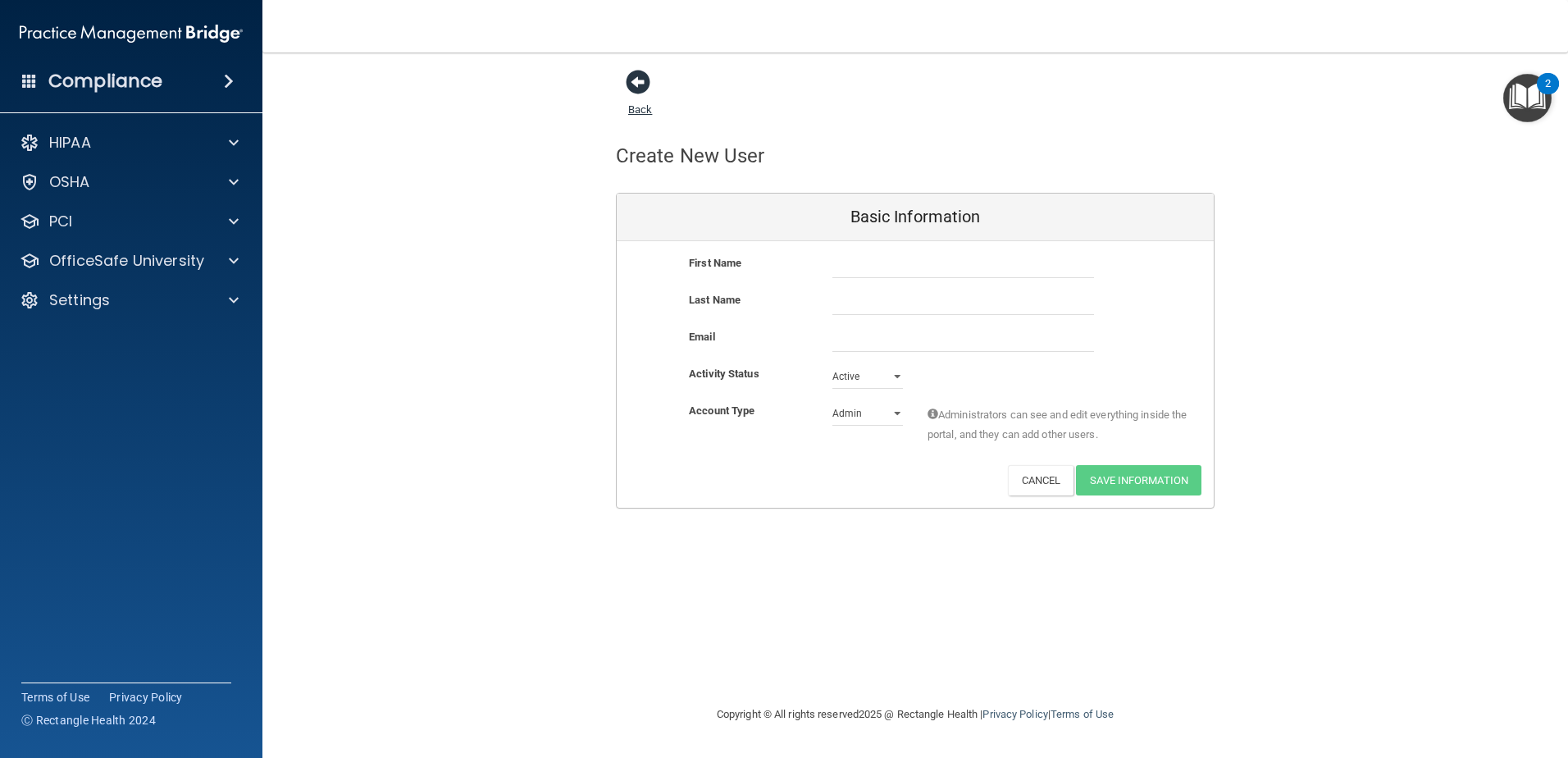
click at [647, 84] on span at bounding box center [638, 82] width 25 height 25
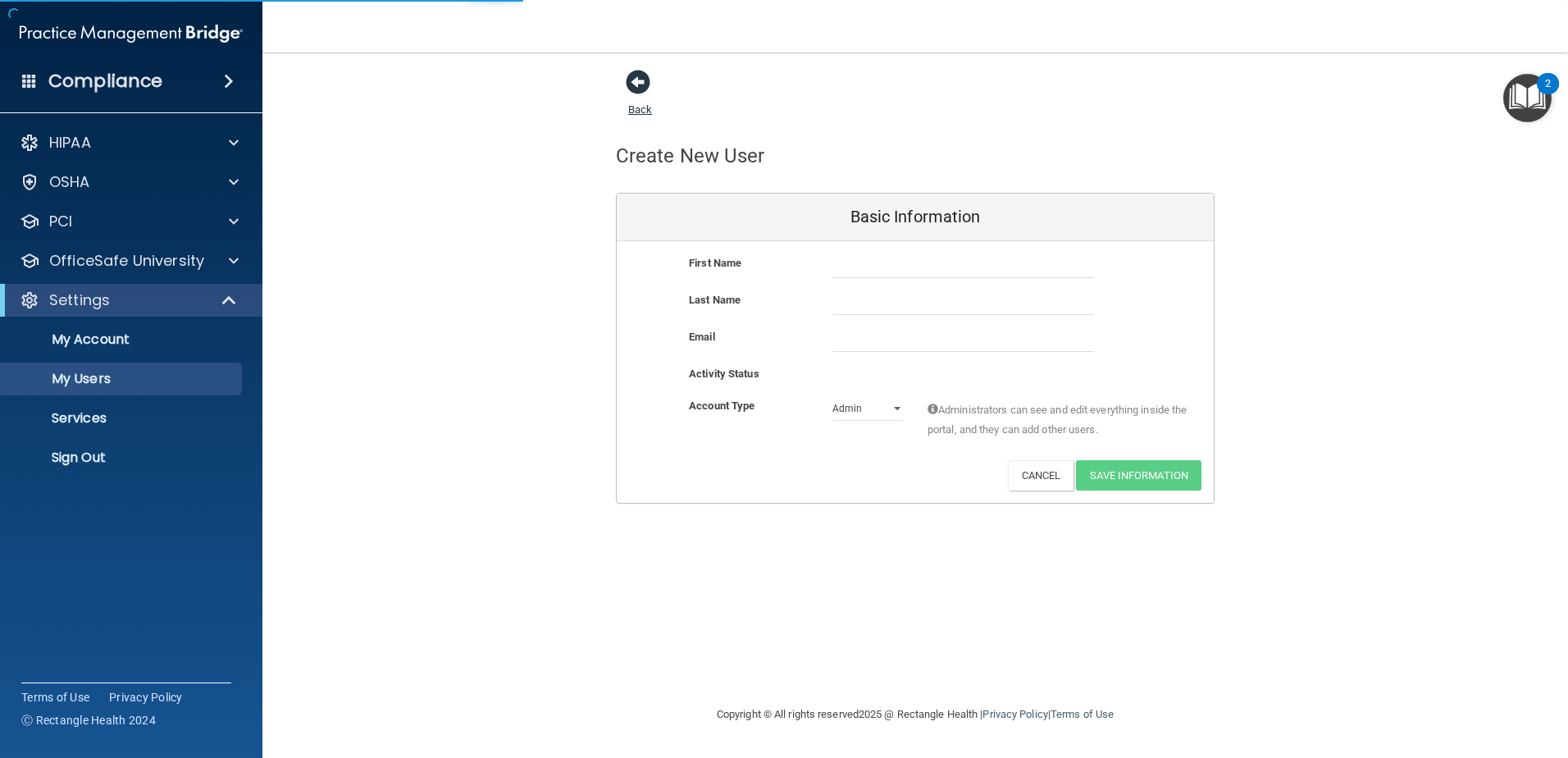
select select "20"
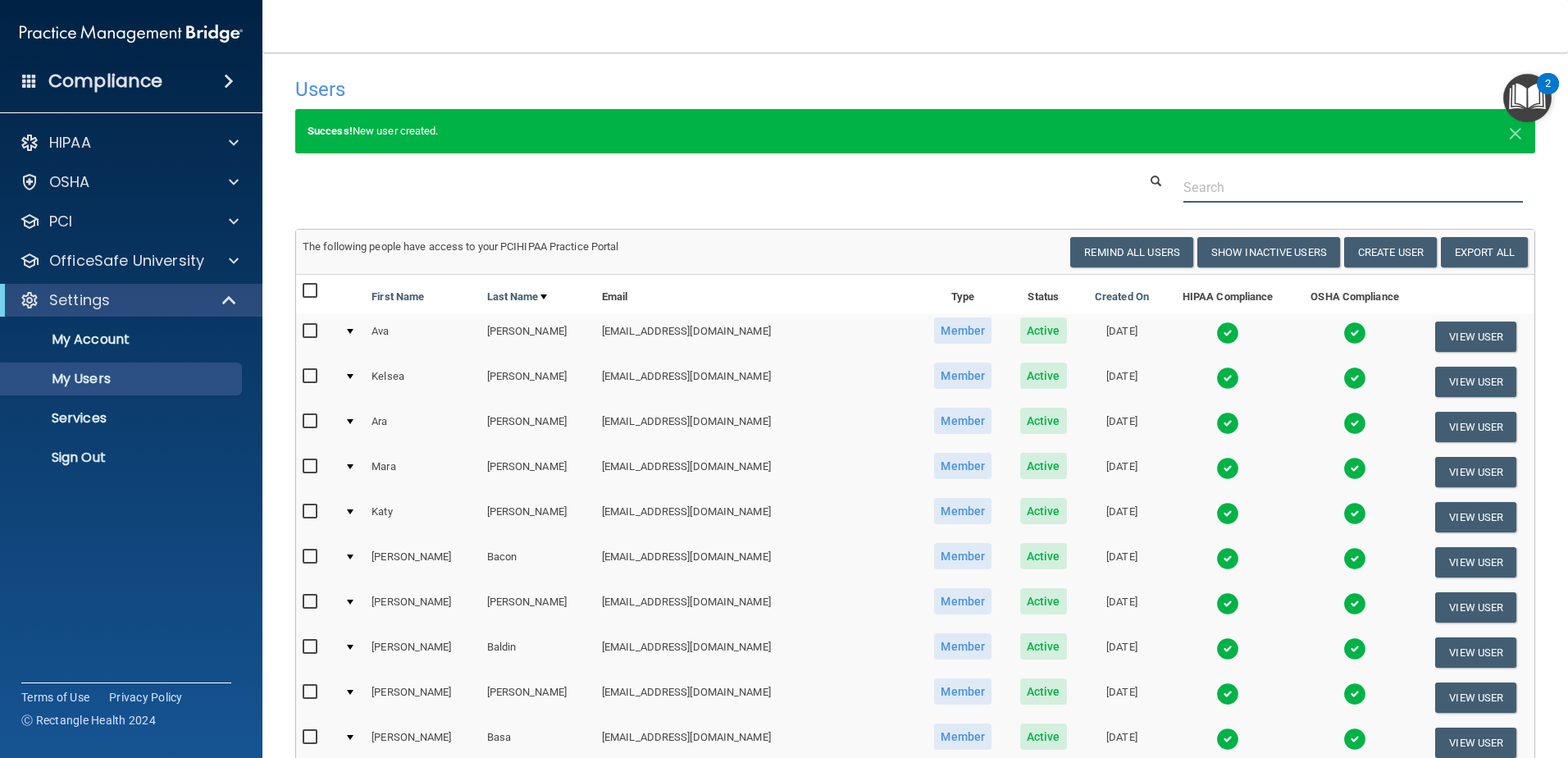
click at [1265, 187] on input "text" at bounding box center [1353, 187] width 340 height 31
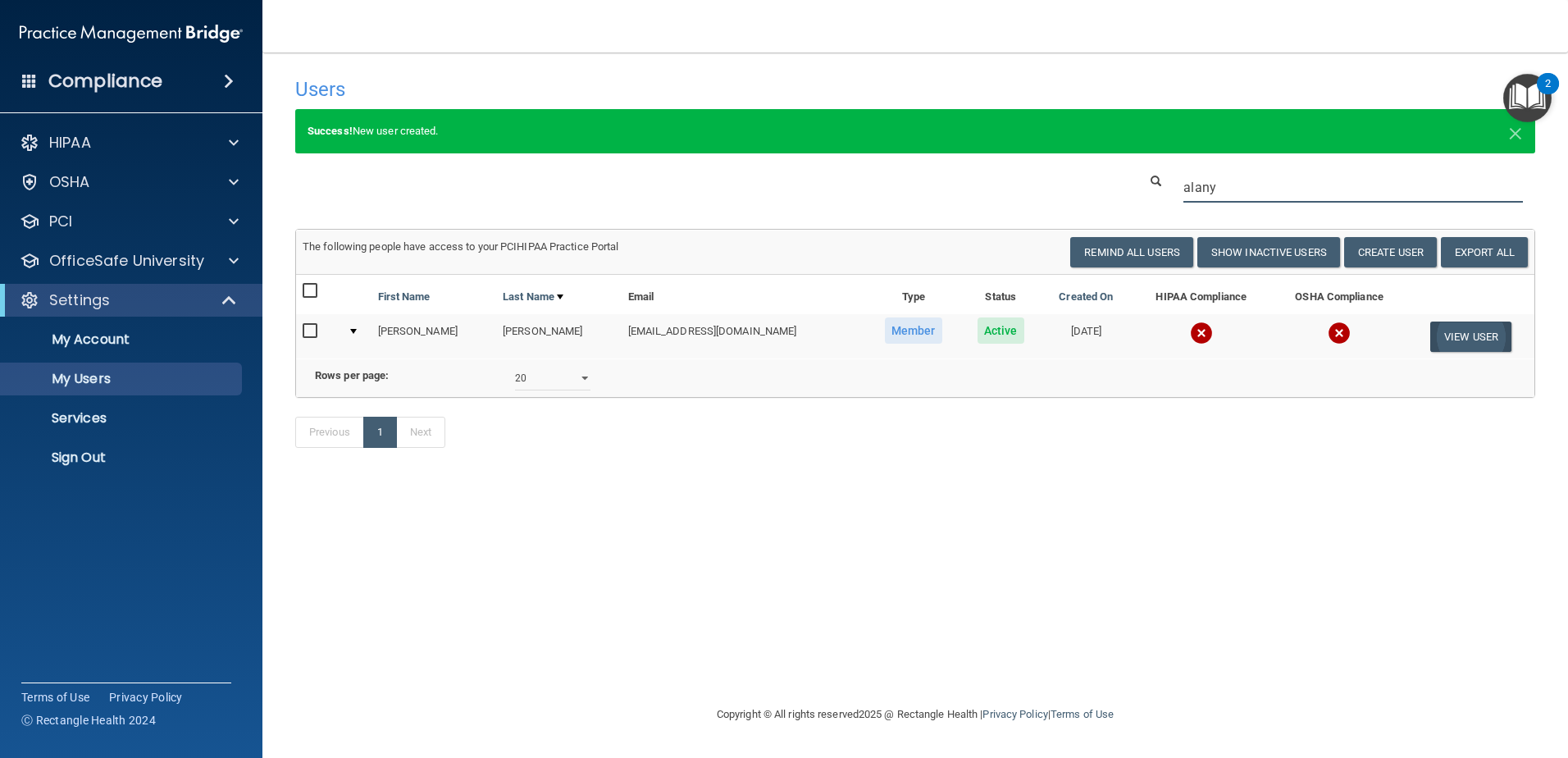
type input "alany"
click at [1468, 334] on button "View User" at bounding box center [1471, 336] width 81 height 31
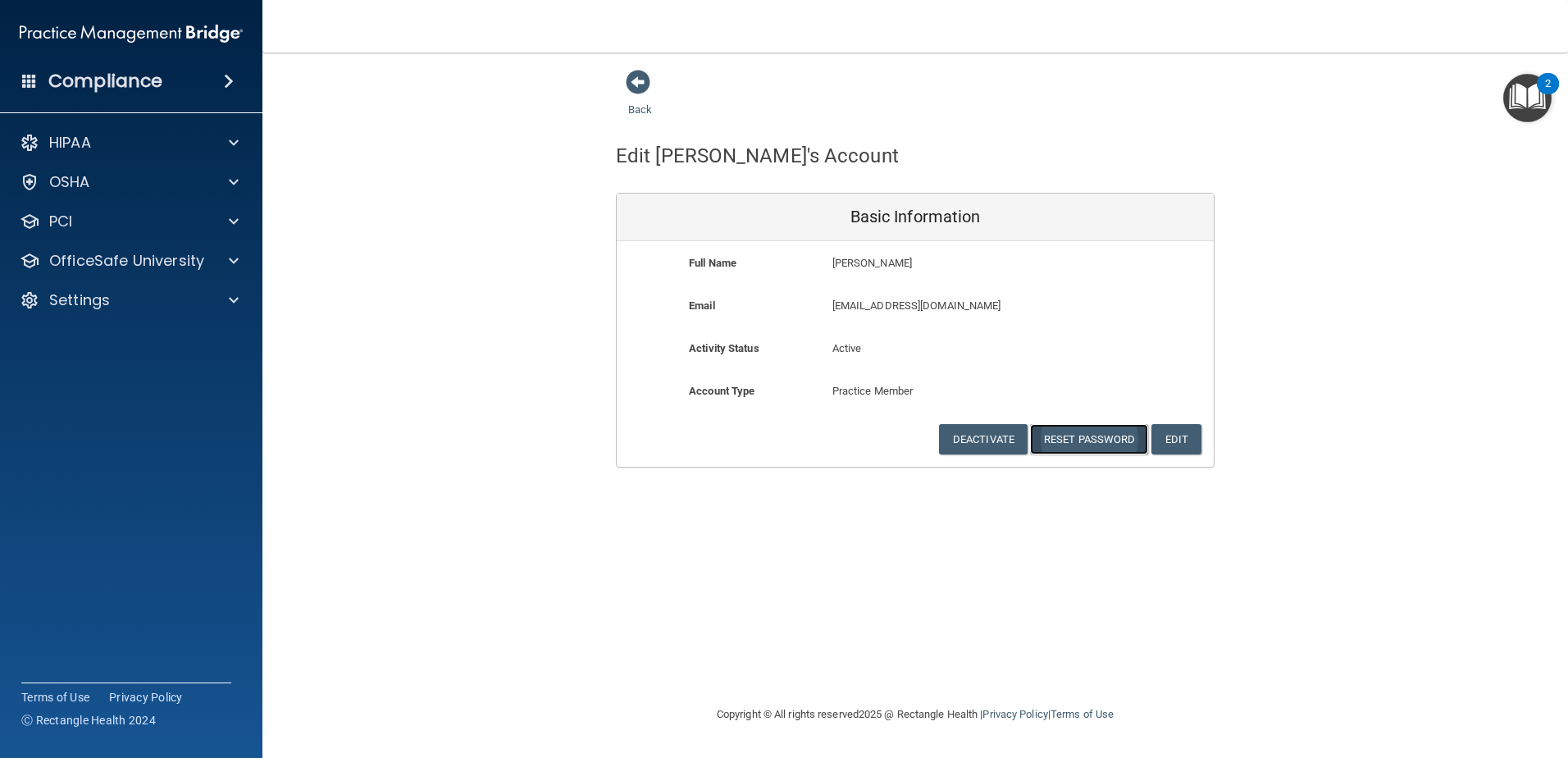
click at [1100, 447] on button "Reset Password" at bounding box center [1088, 439] width 118 height 31
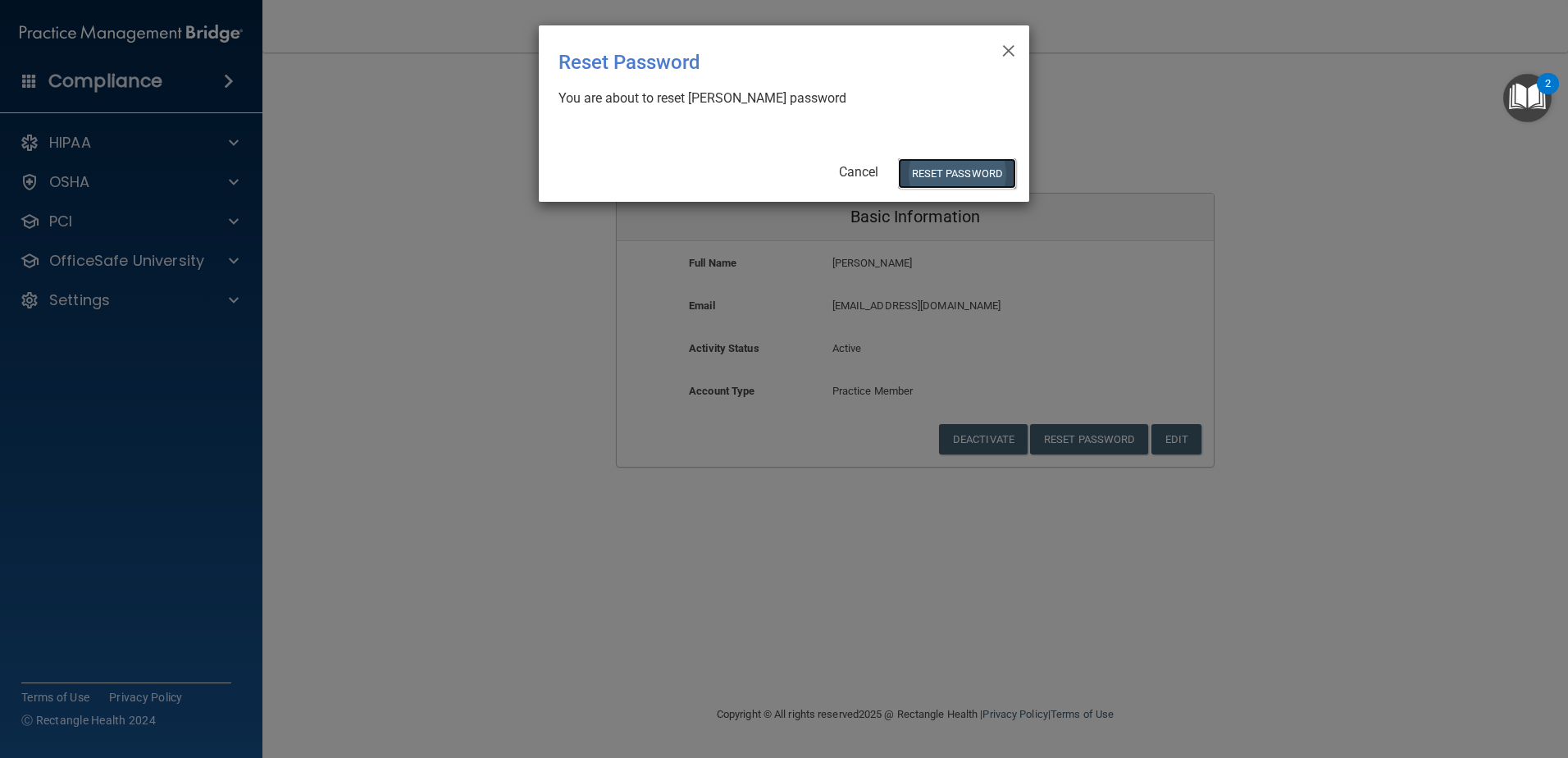
click at [987, 172] on button "Reset Password" at bounding box center [957, 173] width 118 height 31
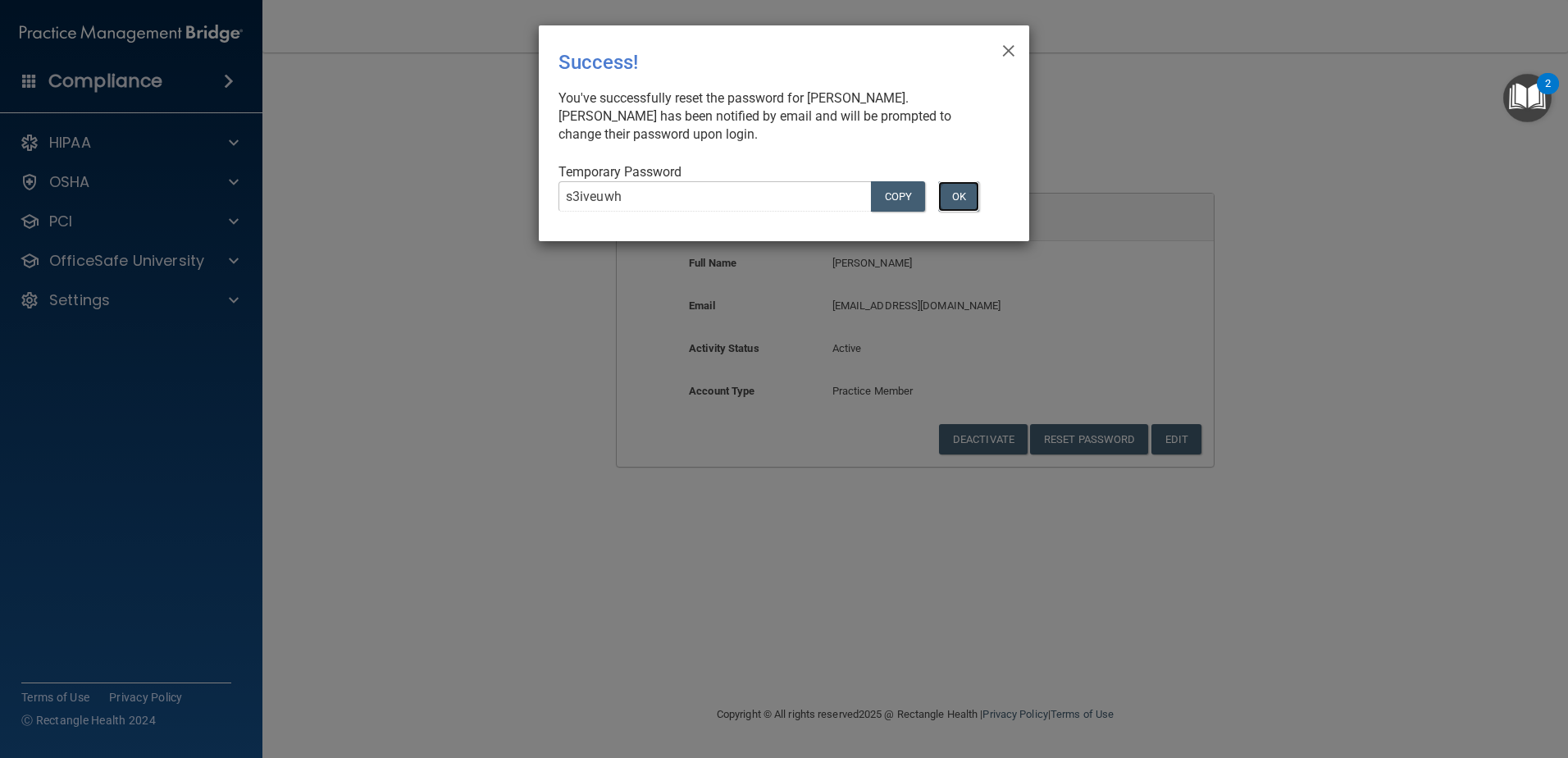
click at [965, 200] on button "OK" at bounding box center [959, 196] width 41 height 31
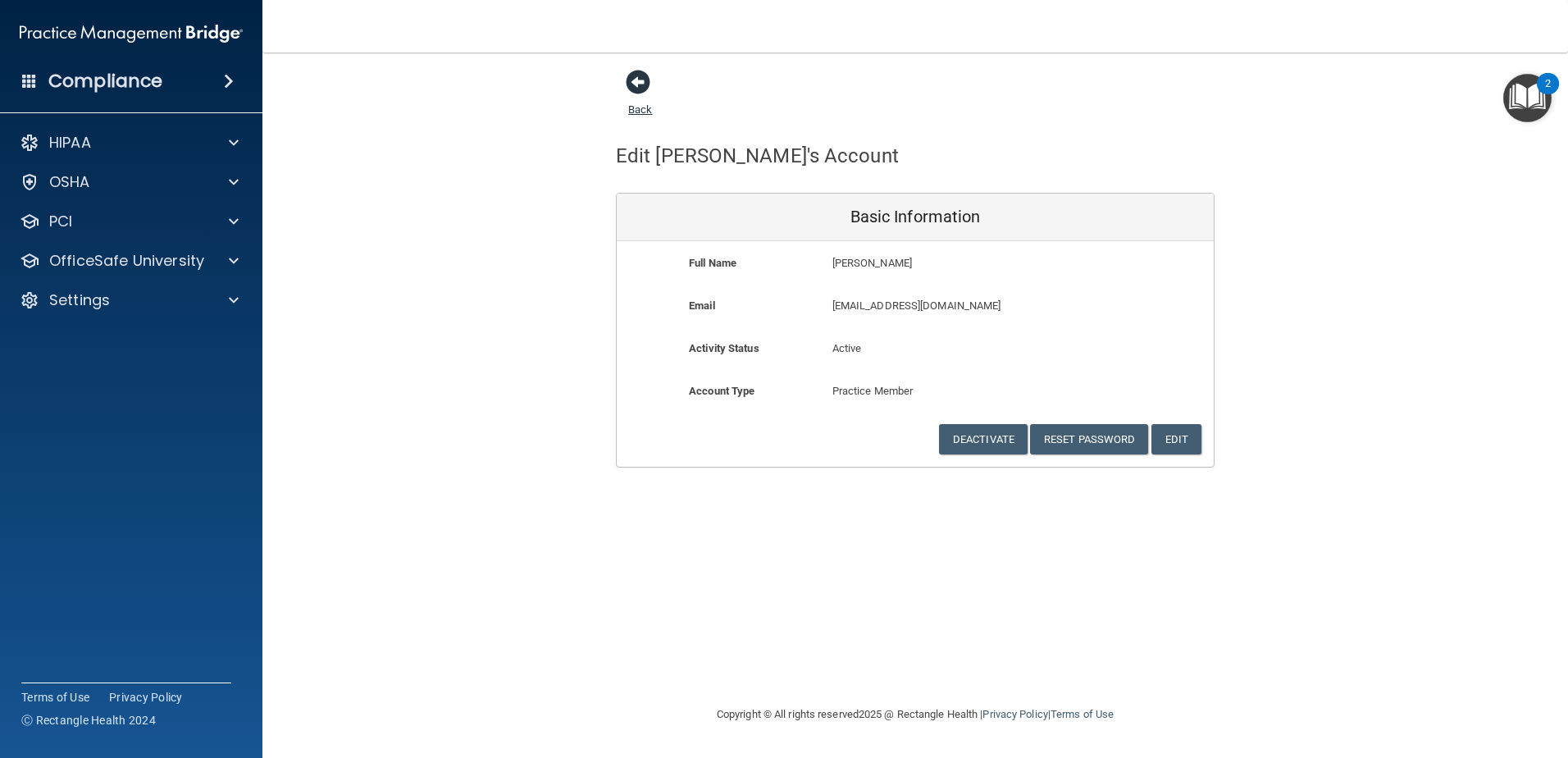
click at [648, 82] on span at bounding box center [638, 82] width 25 height 25
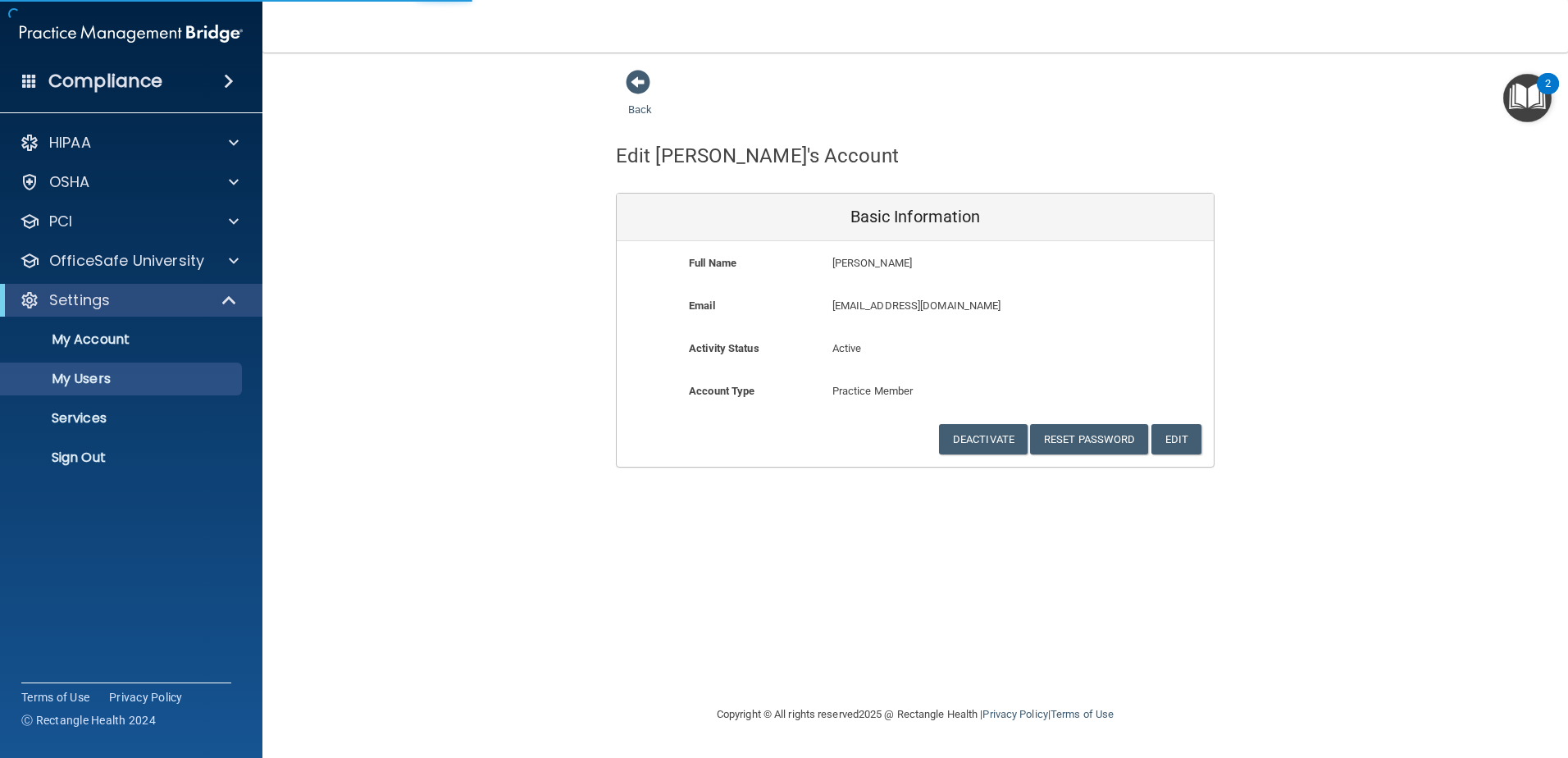
select select "20"
